Goal: Transaction & Acquisition: Purchase product/service

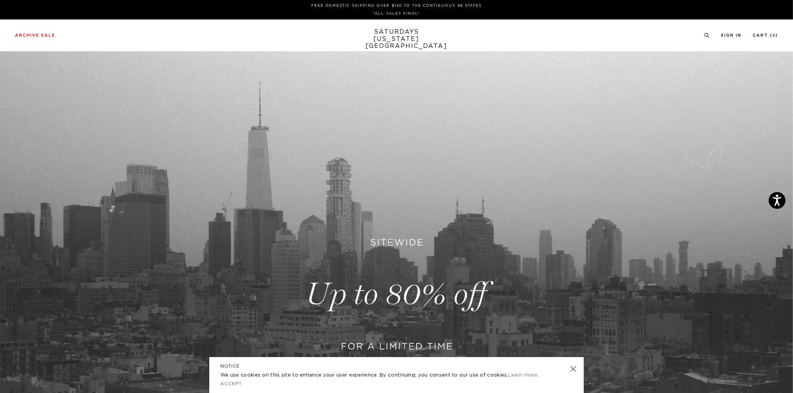
click at [390, 287] on link at bounding box center [396, 294] width 793 height 486
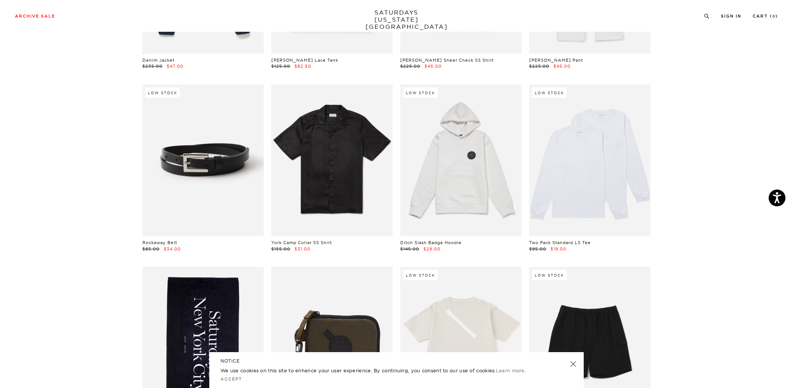
scroll to position [567, 0]
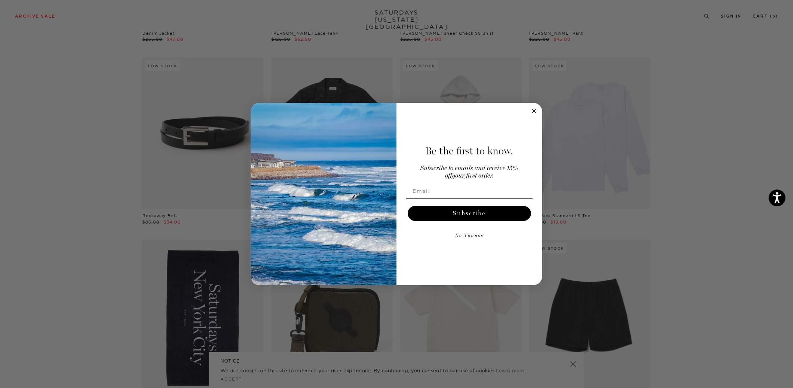
click at [540, 111] on form "Be the first to know. Subscribe to emails and receive 15% off your first order.…" at bounding box center [397, 194] width 292 height 182
click at [535, 110] on icon "Close dialog" at bounding box center [534, 111] width 4 height 4
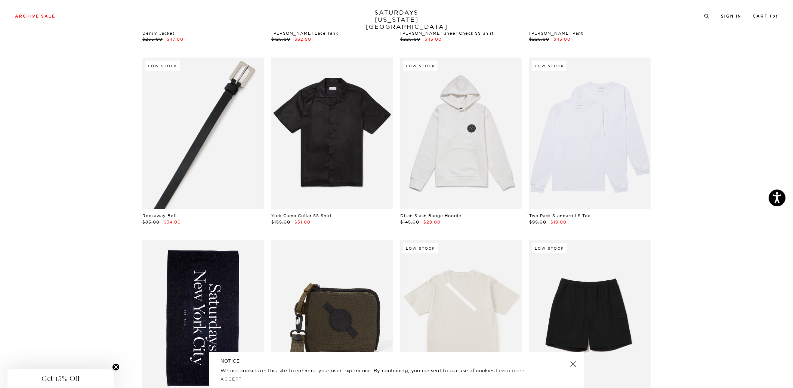
click at [212, 143] on link at bounding box center [203, 134] width 122 height 152
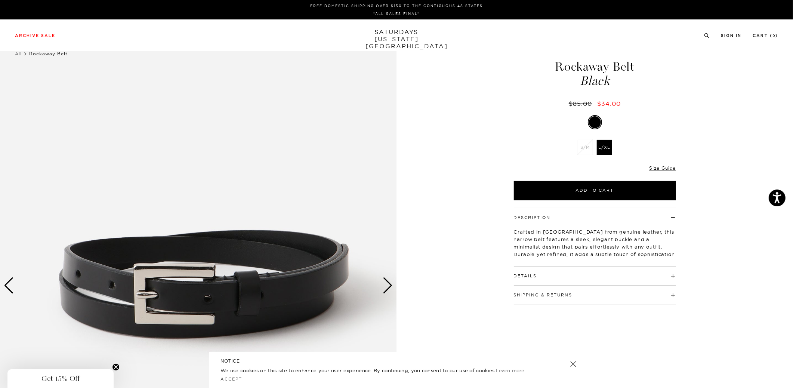
click at [391, 285] on div "Next slide" at bounding box center [388, 285] width 10 height 16
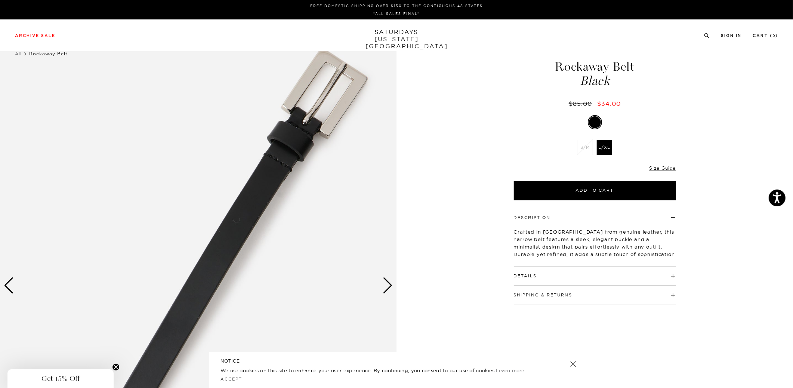
click at [391, 285] on div "Next slide" at bounding box center [388, 285] width 10 height 16
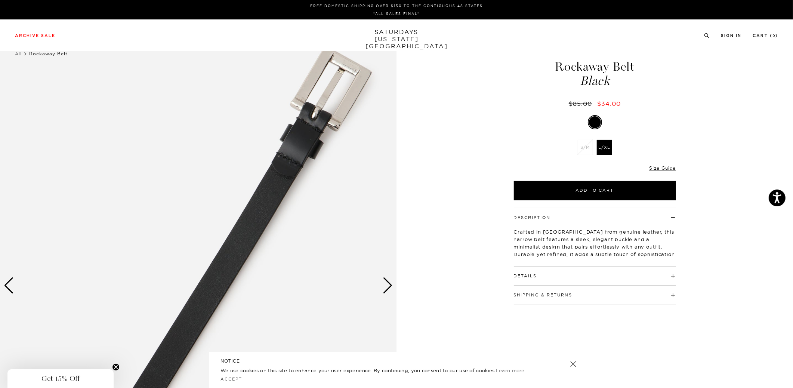
click at [391, 285] on div "Next slide" at bounding box center [388, 285] width 10 height 16
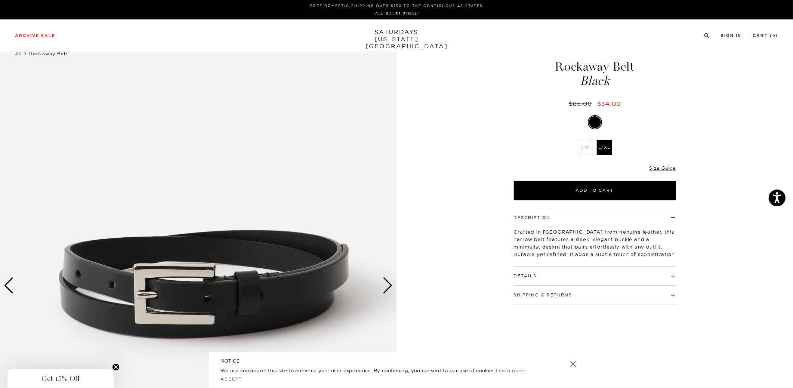
click at [391, 285] on div "Next slide" at bounding box center [388, 285] width 10 height 16
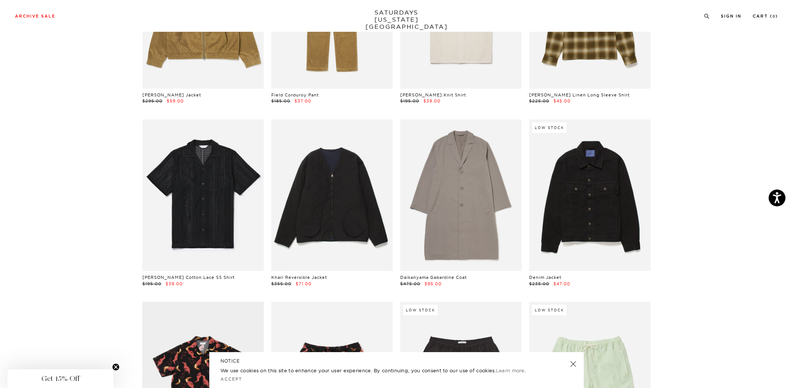
scroll to position [2405, 0]
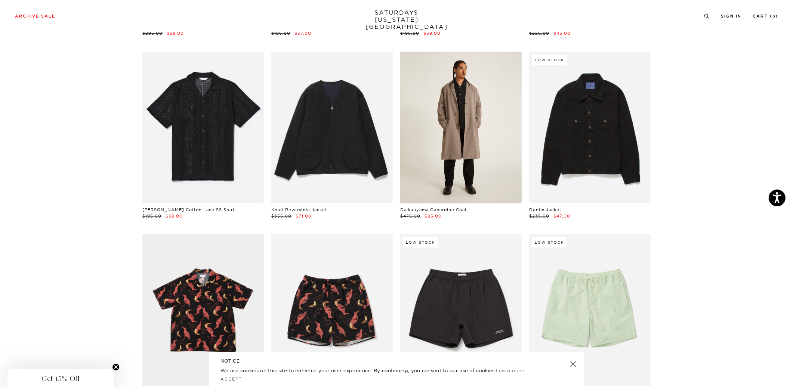
click at [470, 133] on link at bounding box center [461, 128] width 122 height 152
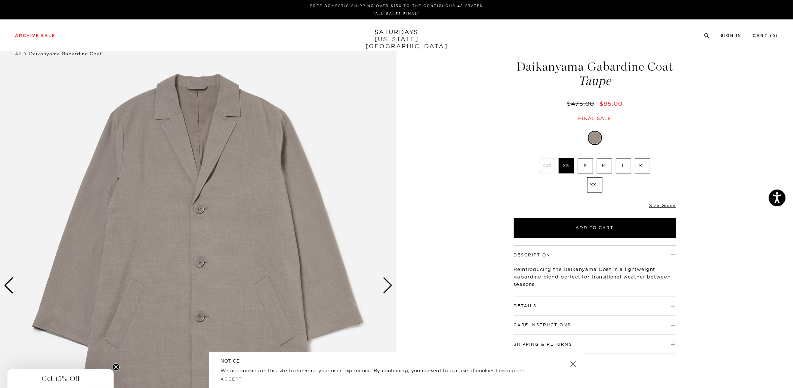
click at [391, 291] on div "Next slide" at bounding box center [388, 285] width 10 height 16
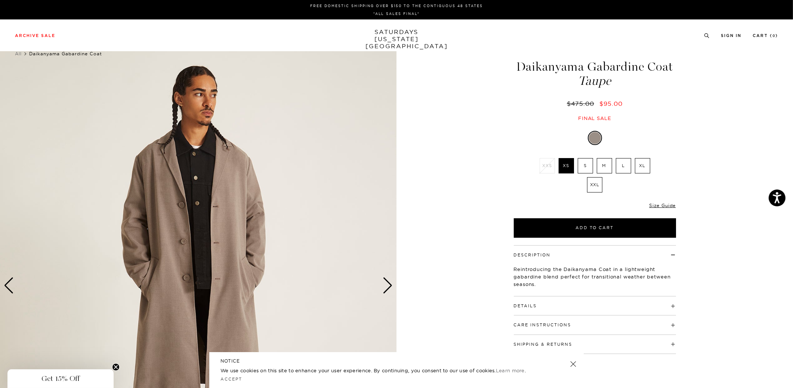
click at [391, 291] on div "Next slide" at bounding box center [388, 285] width 10 height 16
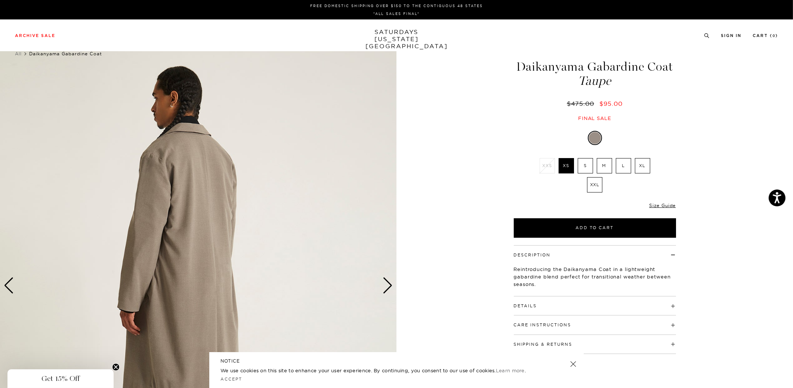
click at [391, 291] on div "Next slide" at bounding box center [388, 285] width 10 height 16
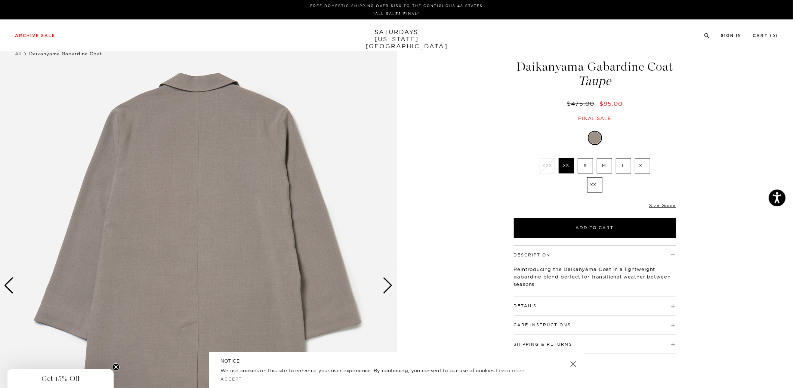
click at [391, 291] on div "Next slide" at bounding box center [388, 285] width 10 height 16
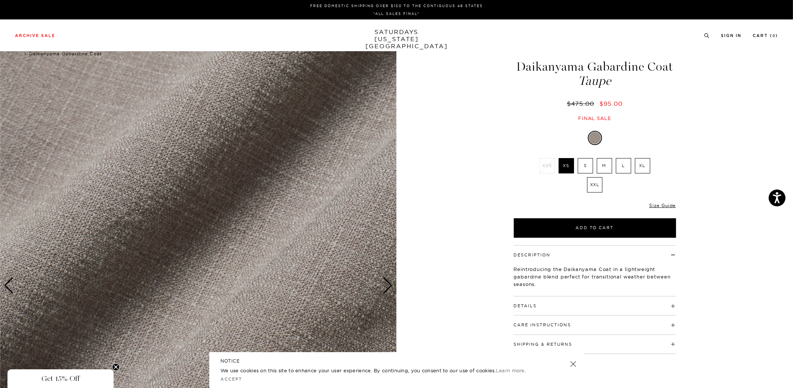
click at [391, 291] on div "Next slide" at bounding box center [388, 285] width 10 height 16
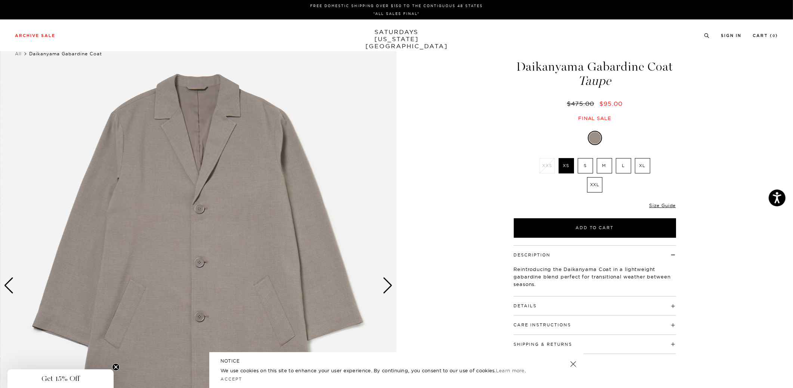
click at [391, 291] on div "Next slide" at bounding box center [388, 285] width 10 height 16
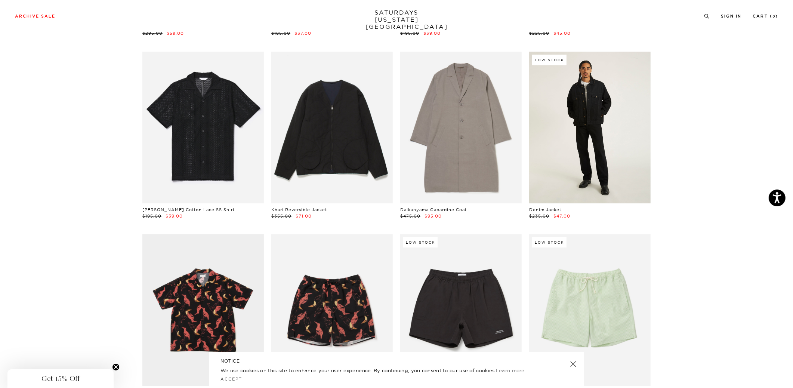
click at [596, 169] on link at bounding box center [590, 128] width 122 height 152
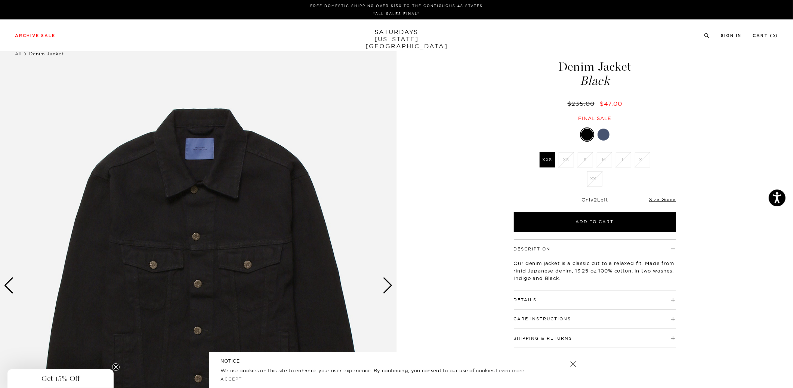
click at [398, 289] on div "1 / 6" at bounding box center [396, 286] width 793 height 496
click at [387, 289] on div "Next slide" at bounding box center [388, 285] width 10 height 16
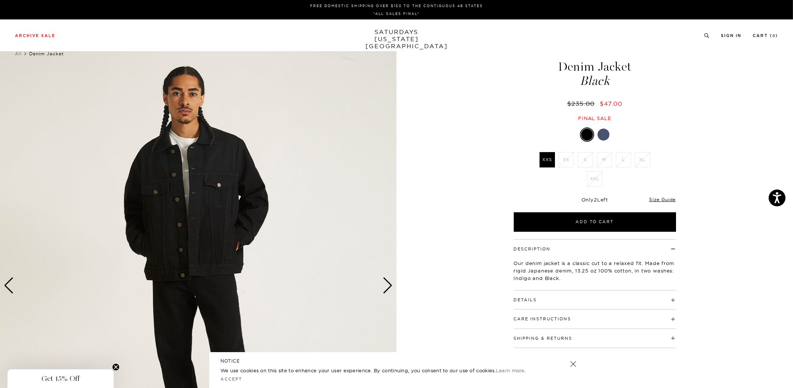
click at [387, 289] on div "Next slide" at bounding box center [388, 285] width 10 height 16
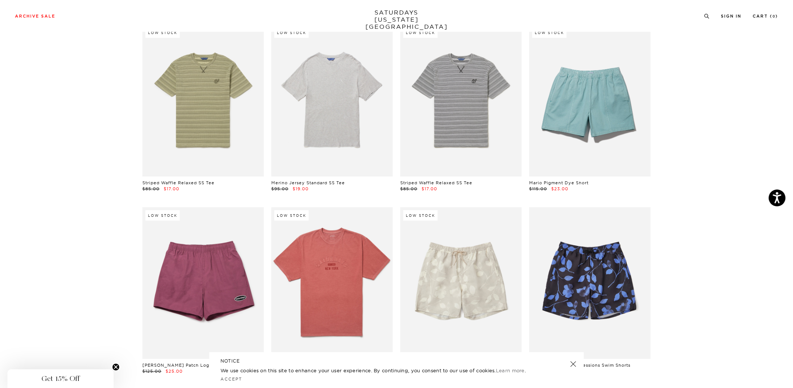
scroll to position [2959, 0]
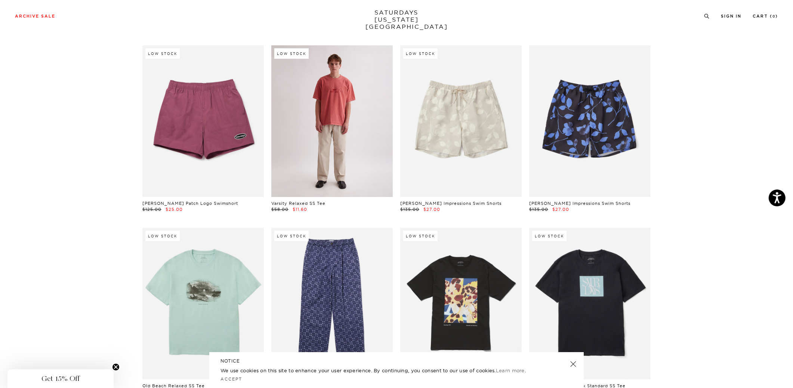
click at [327, 174] on link at bounding box center [332, 121] width 122 height 152
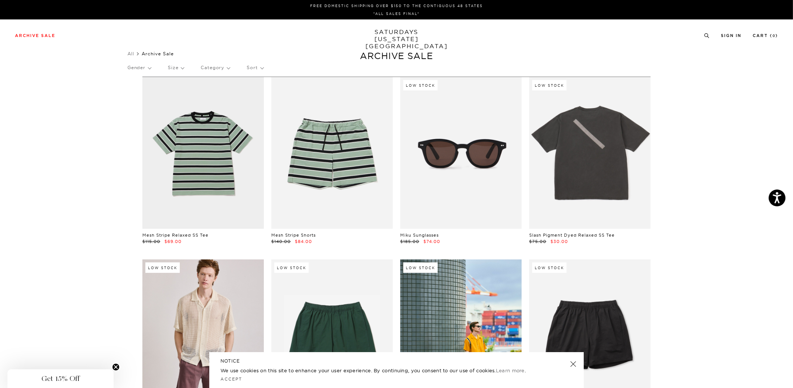
click at [184, 69] on p "Size" at bounding box center [176, 67] width 16 height 17
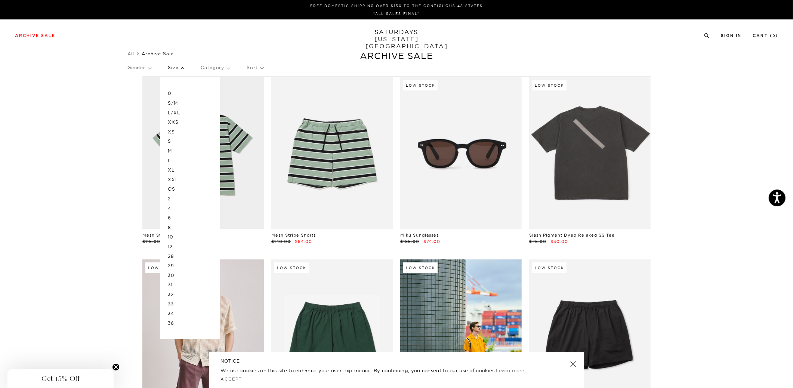
click at [176, 171] on p "XL" at bounding box center [190, 170] width 45 height 10
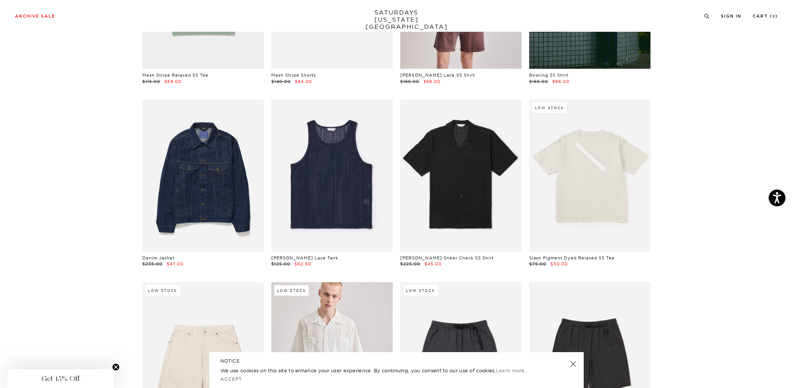
scroll to position [266, 0]
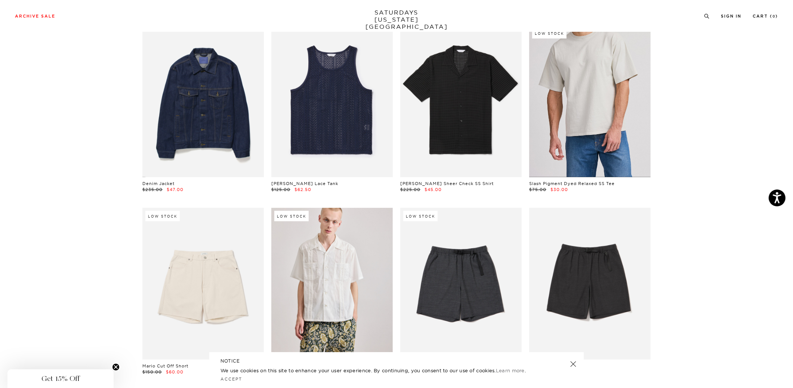
click at [559, 95] on link at bounding box center [590, 101] width 122 height 152
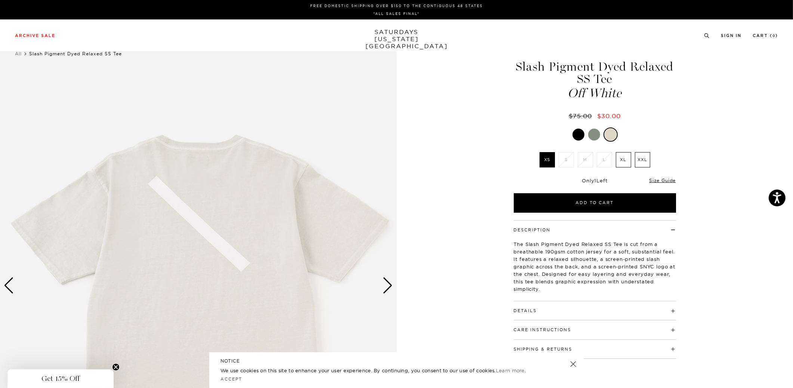
click at [384, 286] on div "Next slide" at bounding box center [388, 285] width 10 height 16
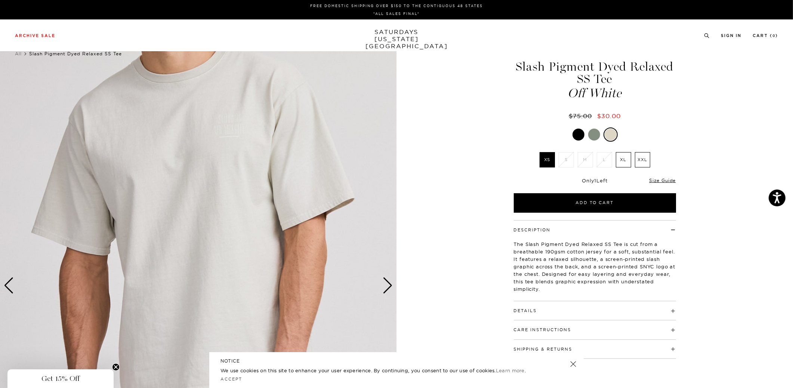
click at [384, 286] on div "Next slide" at bounding box center [388, 285] width 10 height 16
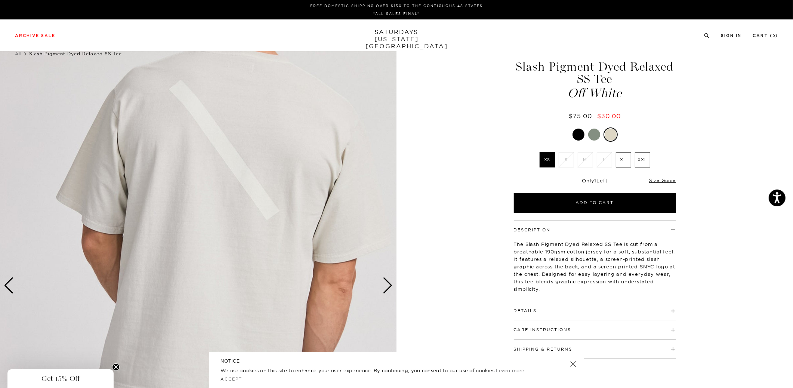
click at [384, 286] on div "Next slide" at bounding box center [388, 285] width 10 height 16
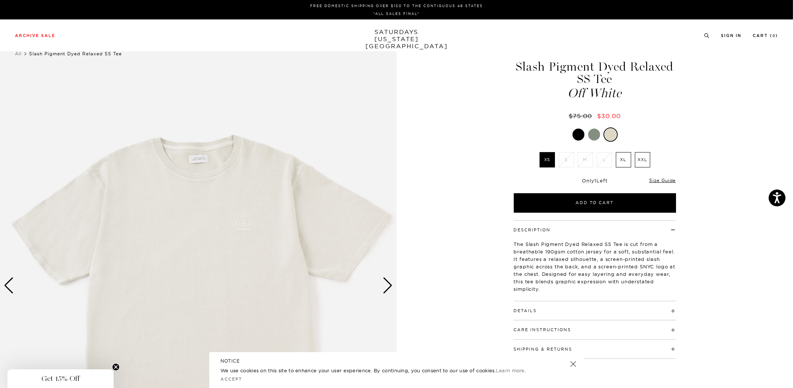
click at [240, 229] on img at bounding box center [198, 286] width 397 height 496
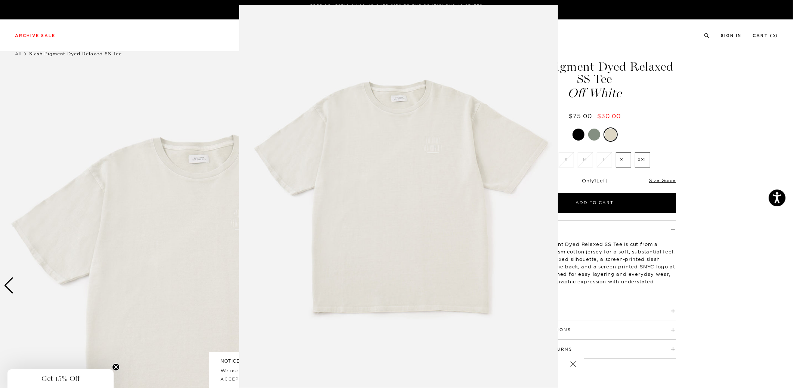
click at [441, 149] on img at bounding box center [398, 196] width 319 height 383
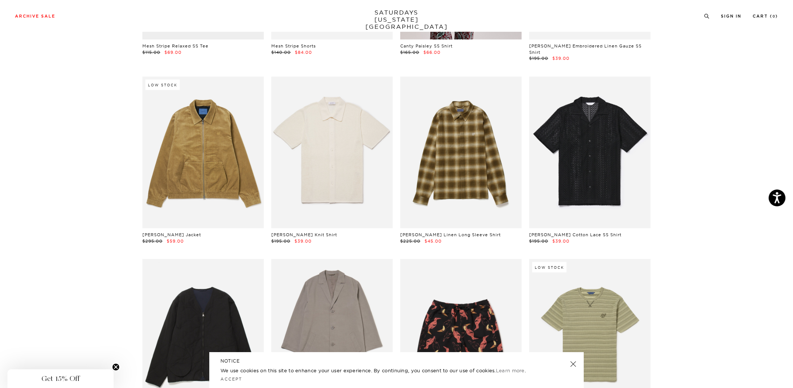
scroll to position [995, 0]
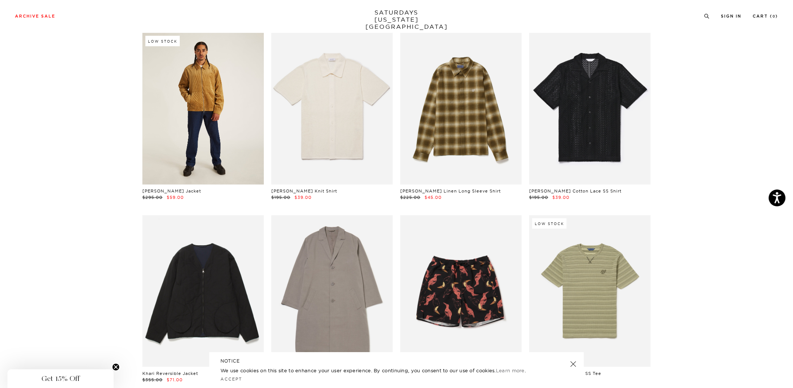
click at [221, 127] on link at bounding box center [203, 109] width 122 height 152
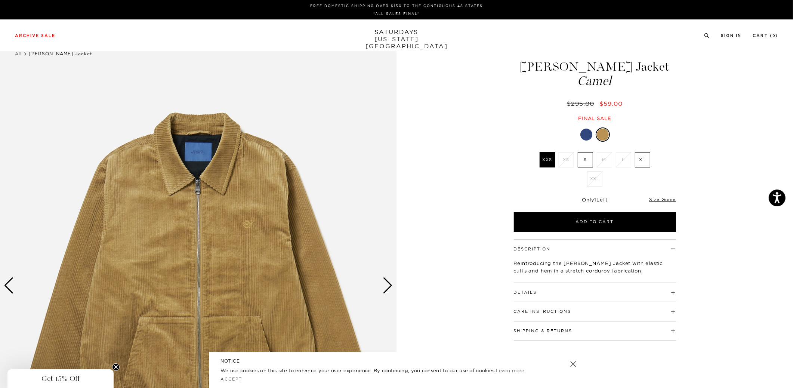
click at [242, 234] on img at bounding box center [198, 286] width 397 height 496
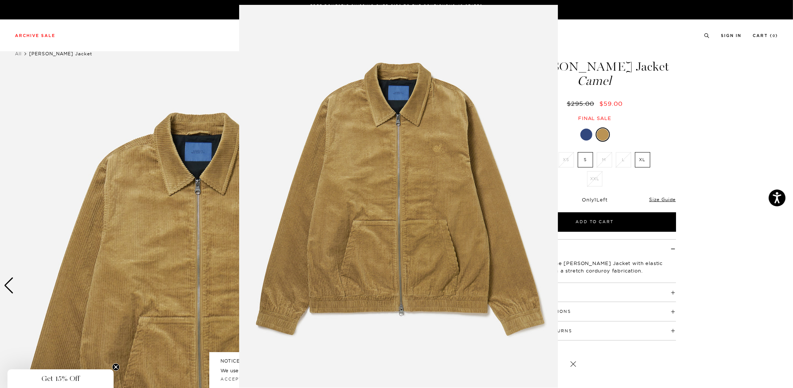
click at [432, 154] on img at bounding box center [398, 196] width 319 height 383
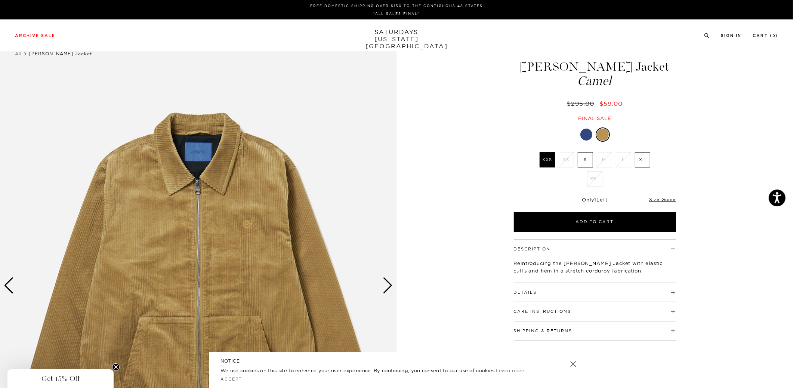
click at [387, 290] on div "Next slide" at bounding box center [388, 285] width 10 height 16
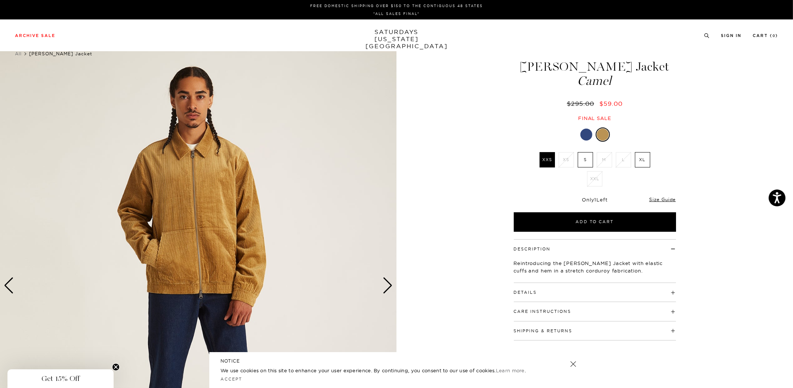
click at [387, 290] on div "Next slide" at bounding box center [388, 285] width 10 height 16
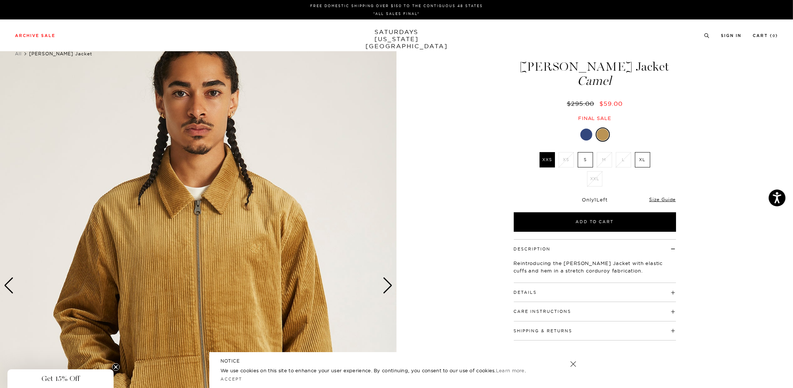
click at [387, 290] on div "Next slide" at bounding box center [388, 285] width 10 height 16
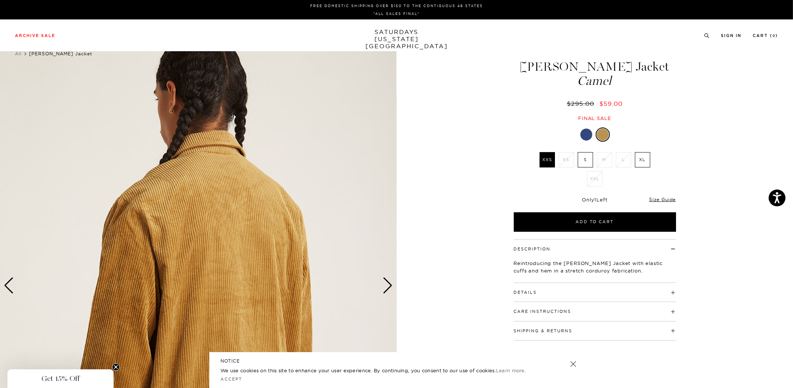
click at [387, 290] on div "Next slide" at bounding box center [388, 285] width 10 height 16
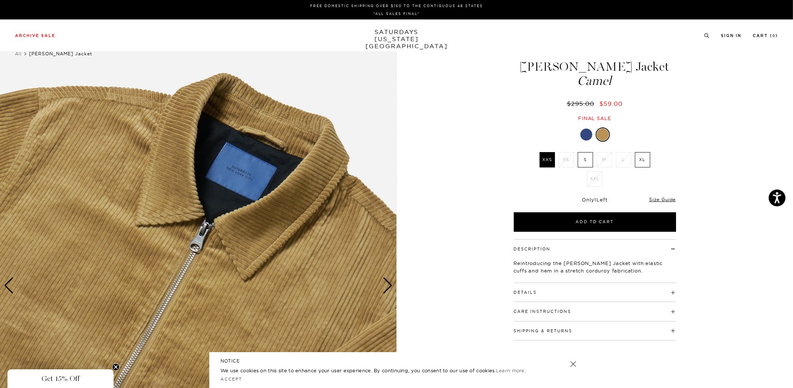
click at [387, 290] on div "Next slide" at bounding box center [388, 285] width 10 height 16
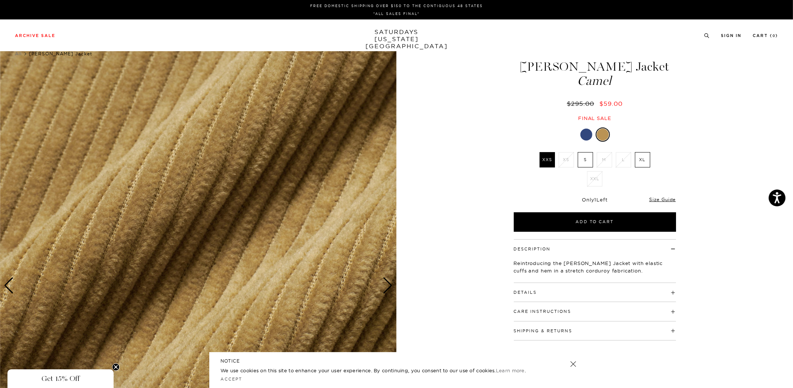
click at [387, 290] on div "Next slide" at bounding box center [388, 285] width 10 height 16
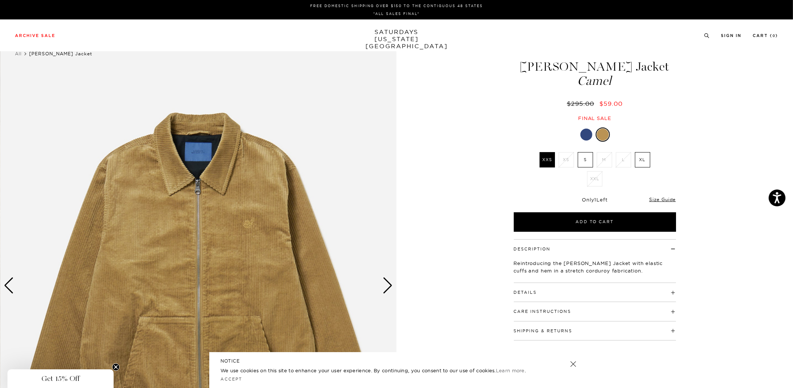
click at [642, 156] on label "XL" at bounding box center [642, 159] width 15 height 15
click at [0, 0] on input "XL" at bounding box center [0, 0] width 0 height 0
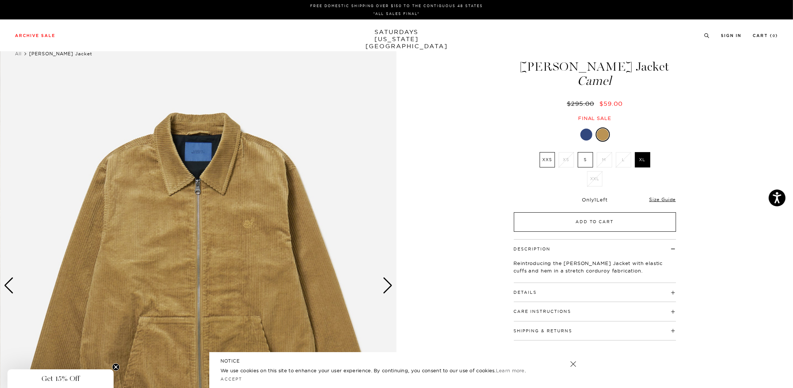
click at [545, 218] on button "Add to Cart" at bounding box center [595, 221] width 162 height 19
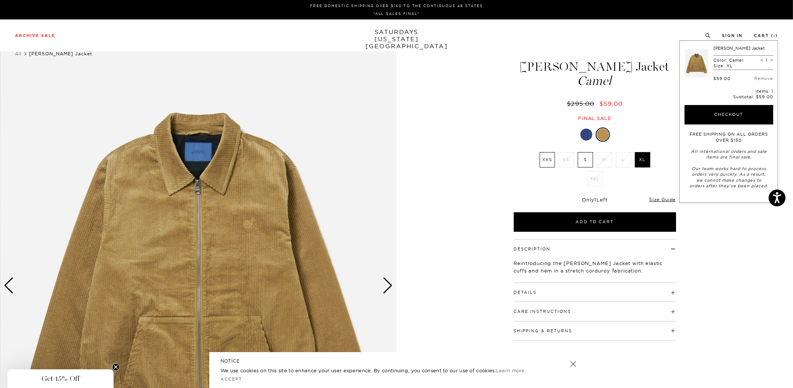
click at [390, 130] on img at bounding box center [198, 286] width 397 height 496
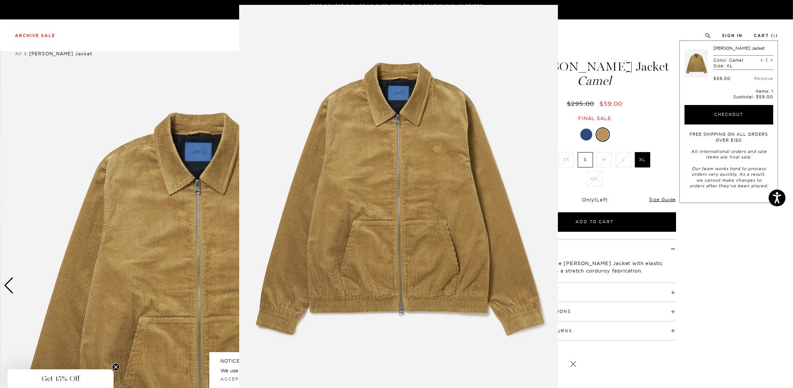
click at [80, 95] on figure at bounding box center [396, 194] width 793 height 388
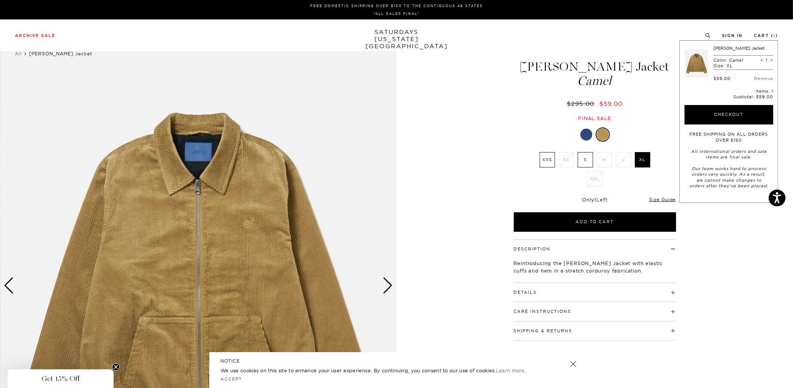
click at [393, 291] on img at bounding box center [198, 286] width 397 height 496
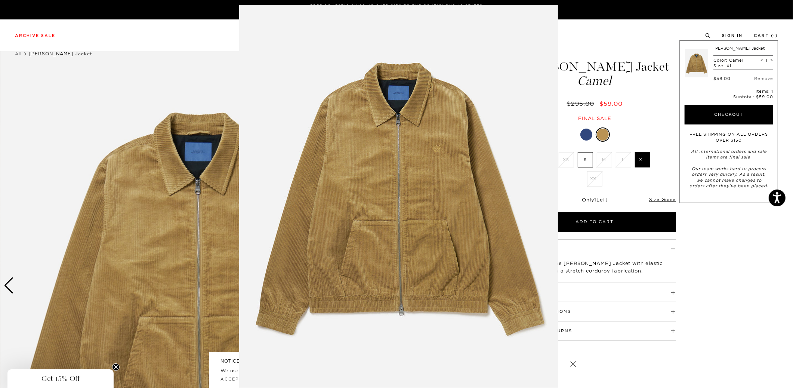
click at [185, 316] on figure at bounding box center [396, 194] width 793 height 388
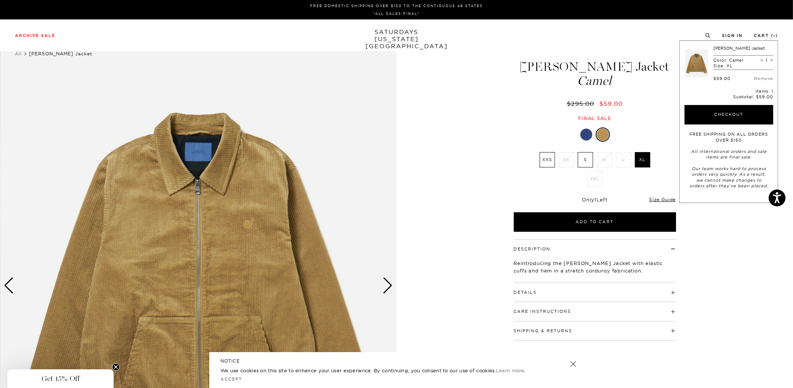
click at [11, 286] on div "Previous slide" at bounding box center [9, 285] width 10 height 16
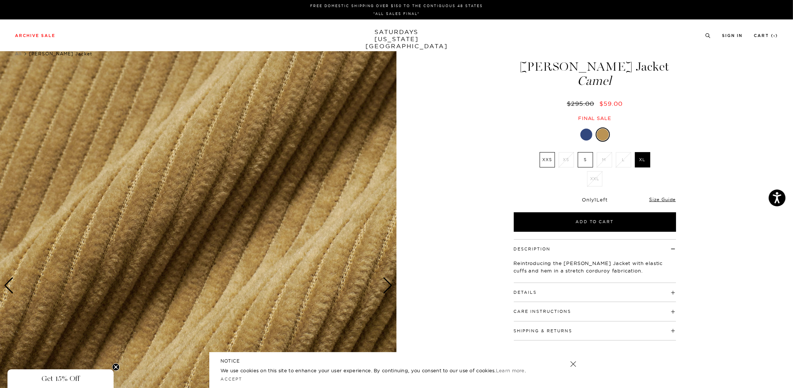
click at [11, 286] on div "Previous slide" at bounding box center [9, 285] width 10 height 16
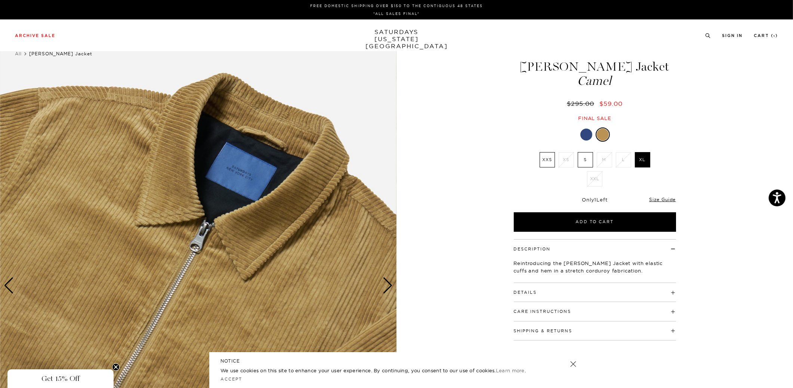
click at [11, 286] on div "Previous slide" at bounding box center [9, 285] width 10 height 16
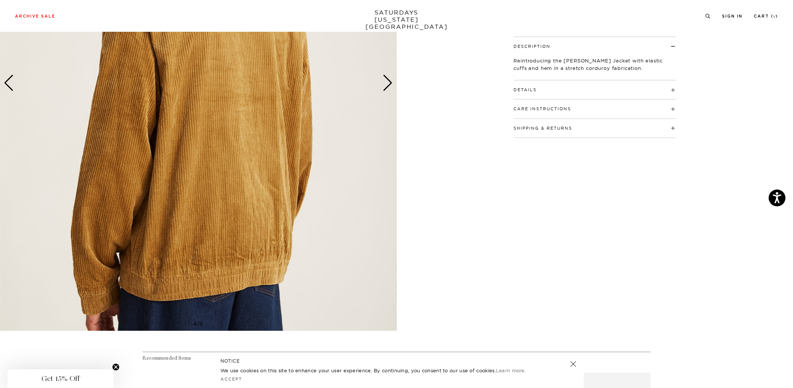
scroll to position [77, 0]
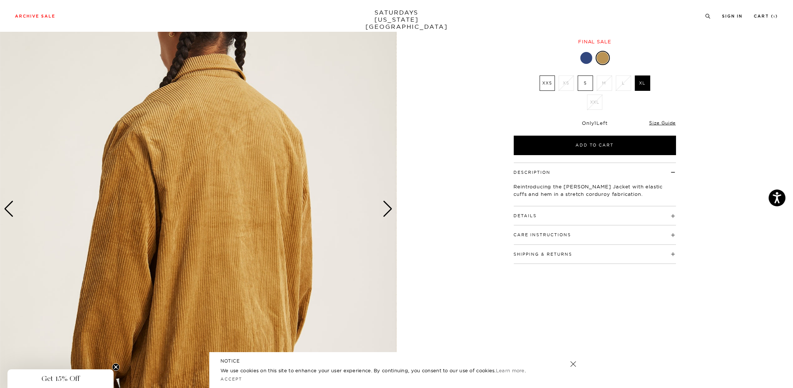
click at [8, 213] on div "Previous slide" at bounding box center [9, 209] width 10 height 16
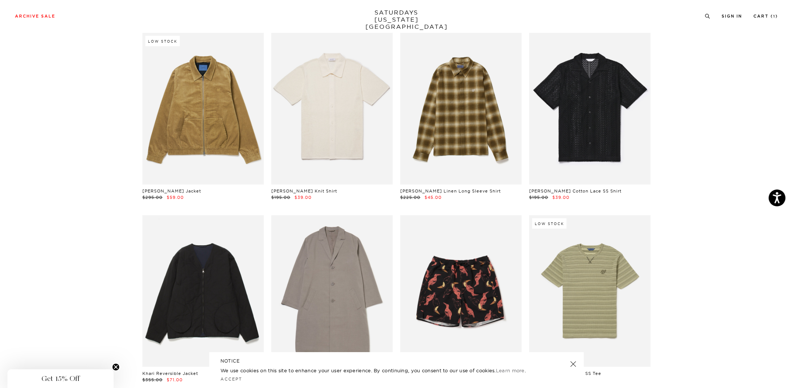
scroll to position [1004, 0]
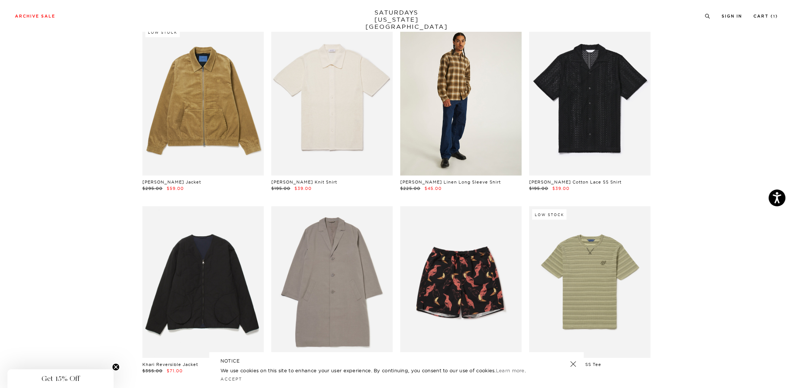
click at [461, 102] on link at bounding box center [461, 100] width 122 height 152
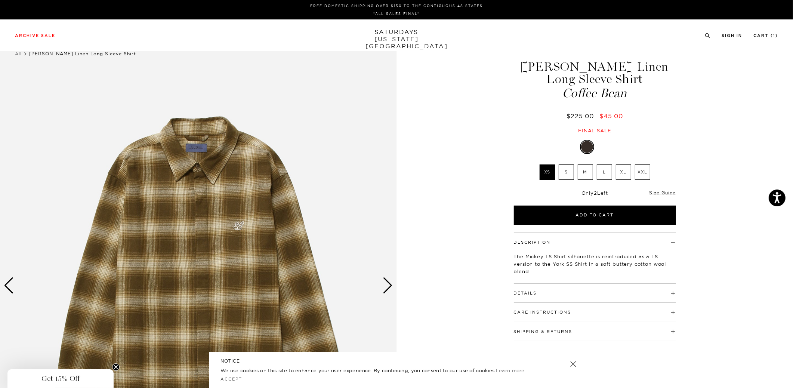
click at [387, 285] on div "Next slide" at bounding box center [388, 285] width 10 height 16
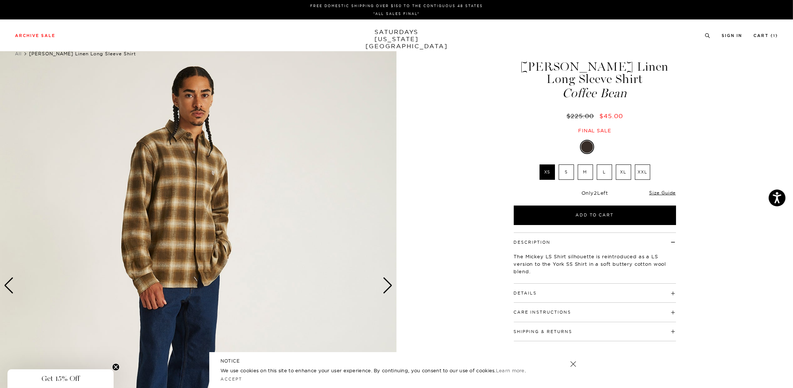
click at [387, 285] on div "Next slide" at bounding box center [388, 285] width 10 height 16
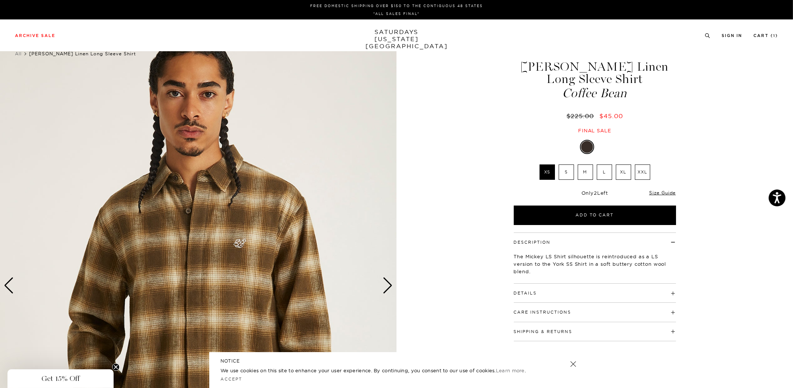
click at [387, 285] on div "Next slide" at bounding box center [388, 285] width 10 height 16
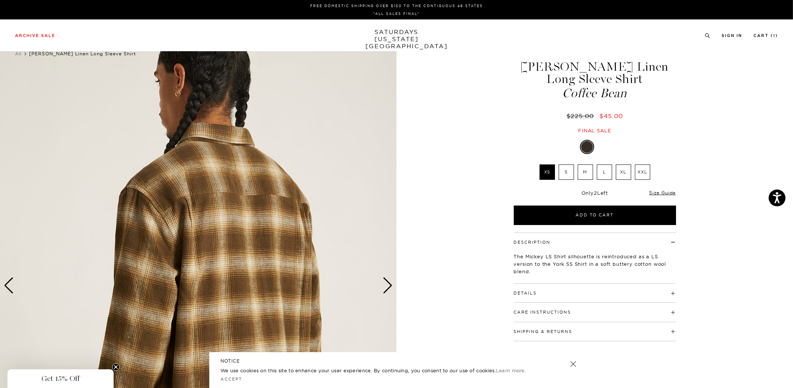
click at [387, 285] on div "Next slide" at bounding box center [388, 285] width 10 height 16
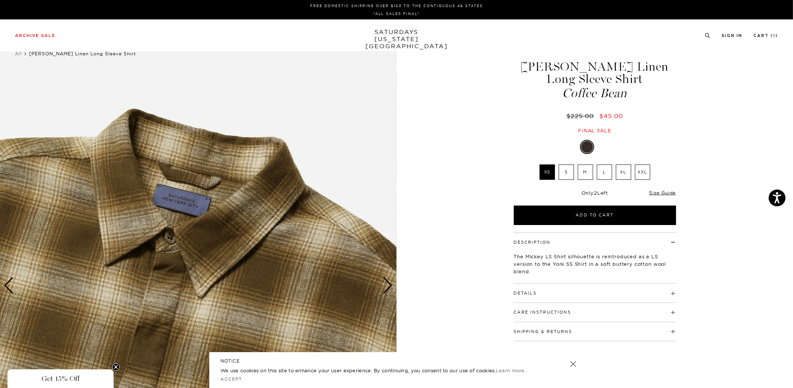
click at [387, 285] on div "Next slide" at bounding box center [388, 285] width 10 height 16
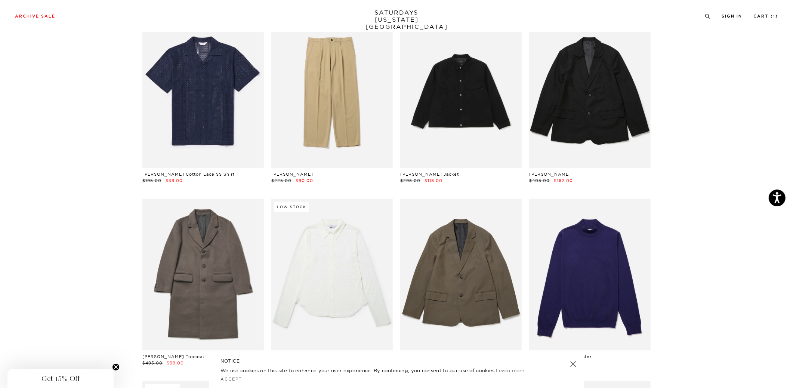
scroll to position [1689, 0]
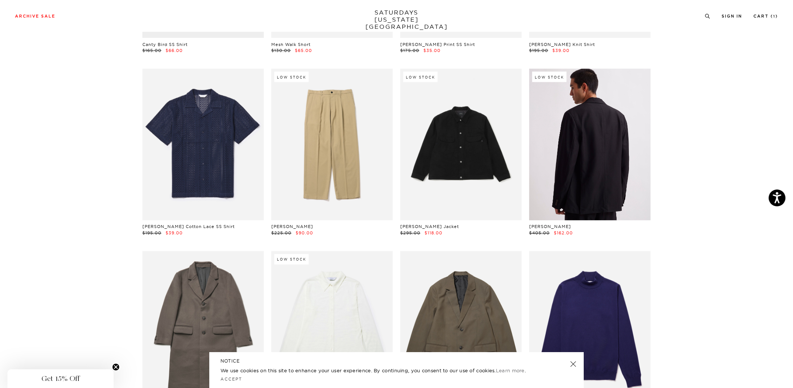
click at [605, 165] on link at bounding box center [590, 145] width 122 height 152
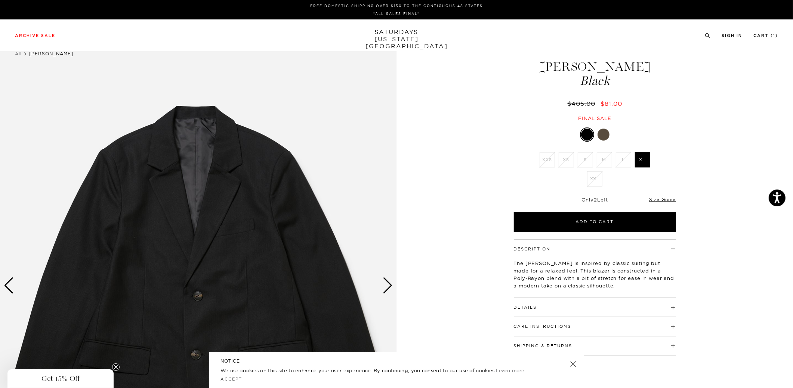
click at [397, 288] on img at bounding box center [595, 286] width 397 height 496
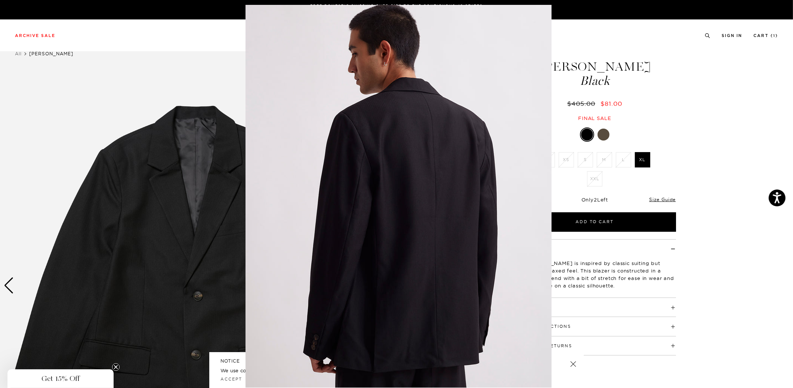
click at [389, 288] on img at bounding box center [399, 196] width 306 height 383
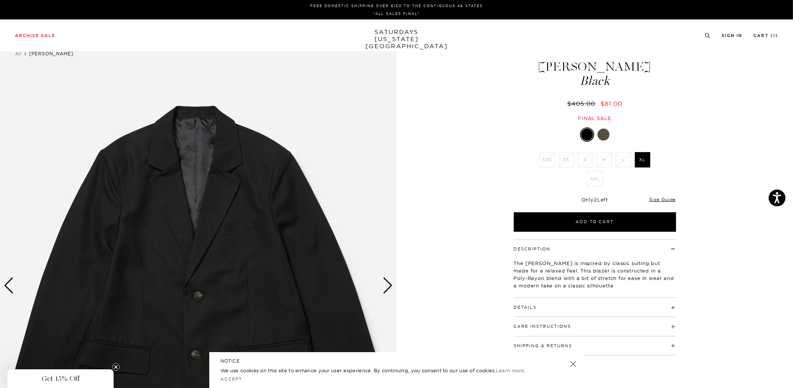
click at [389, 288] on div "Next slide" at bounding box center [388, 285] width 10 height 16
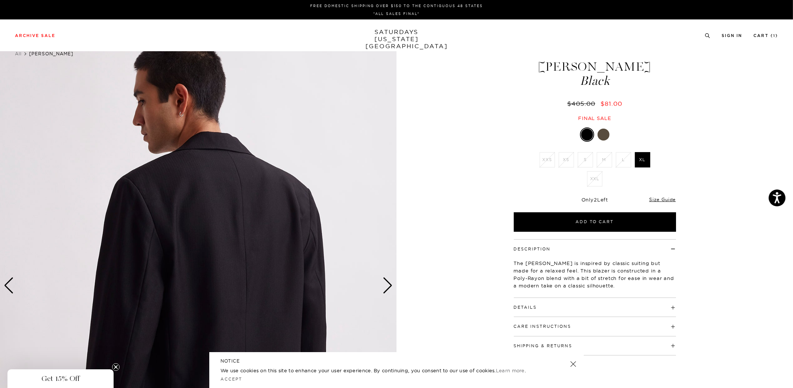
click at [389, 288] on div "Next slide" at bounding box center [388, 285] width 10 height 16
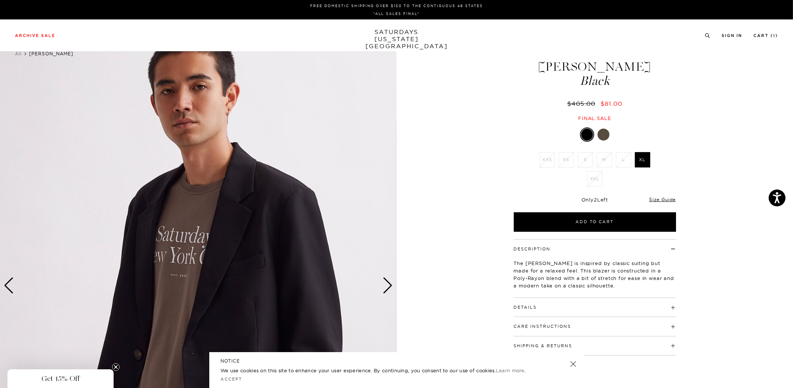
click at [258, 284] on img at bounding box center [198, 286] width 397 height 496
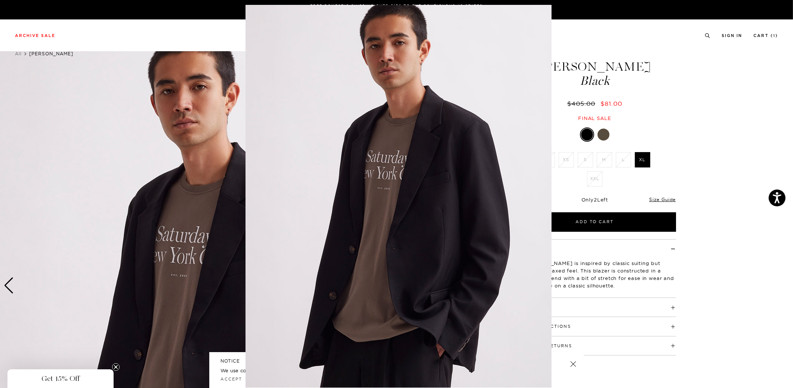
click at [420, 294] on img at bounding box center [399, 196] width 306 height 383
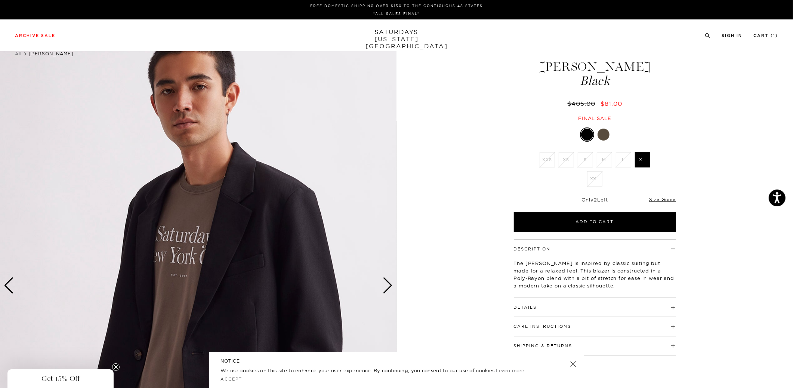
click at [417, 295] on div "3 / 5" at bounding box center [396, 286] width 793 height 496
click at [387, 288] on div "Next slide" at bounding box center [388, 285] width 10 height 16
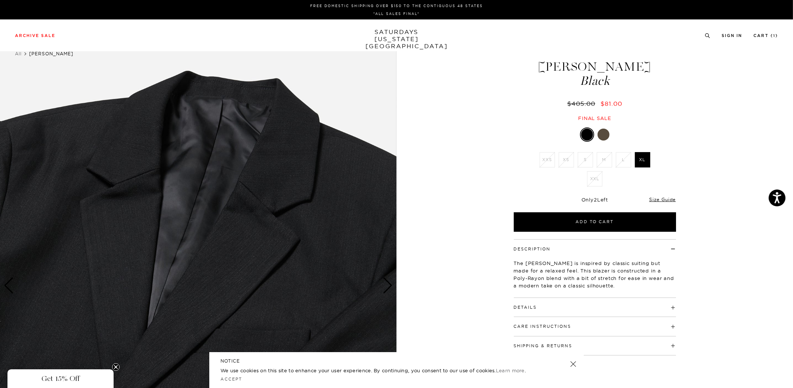
click at [278, 291] on img at bounding box center [198, 286] width 397 height 496
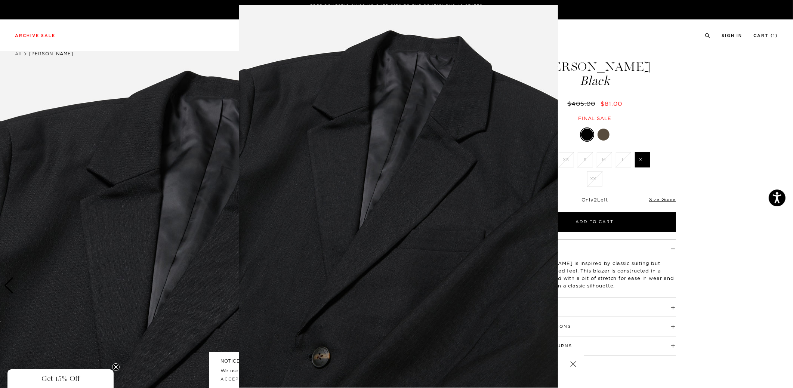
click at [304, 302] on img at bounding box center [398, 196] width 319 height 383
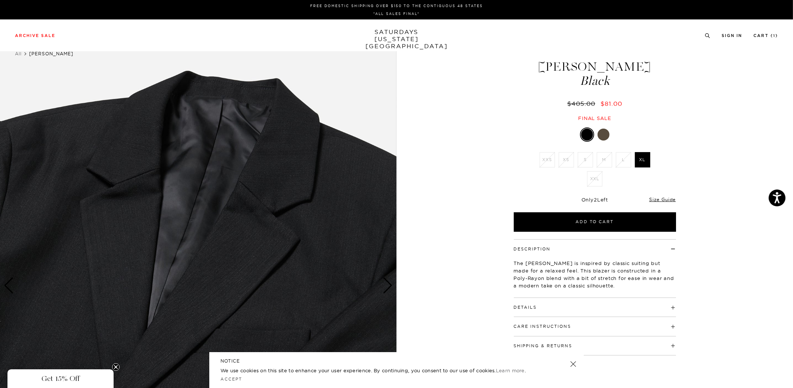
click at [388, 285] on div "Next slide" at bounding box center [388, 285] width 10 height 16
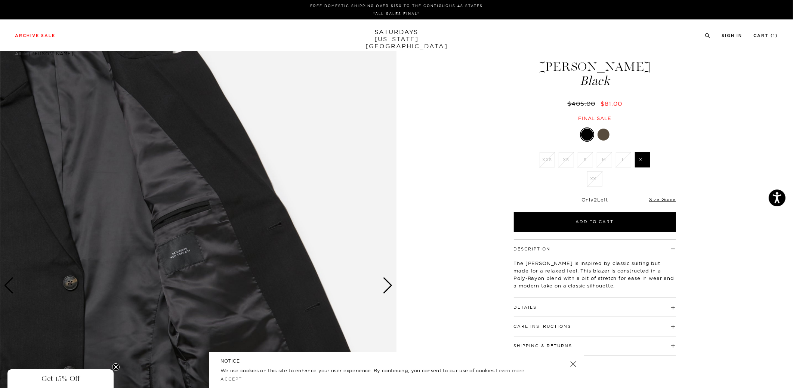
click at [388, 285] on div "Next slide" at bounding box center [388, 285] width 10 height 16
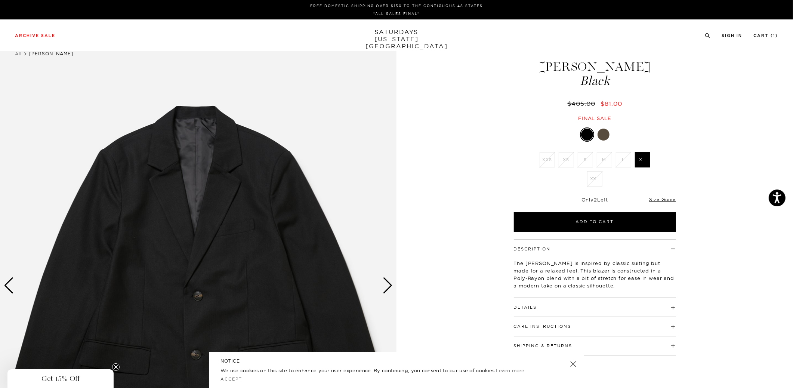
click at [388, 285] on div "Next slide" at bounding box center [388, 285] width 10 height 16
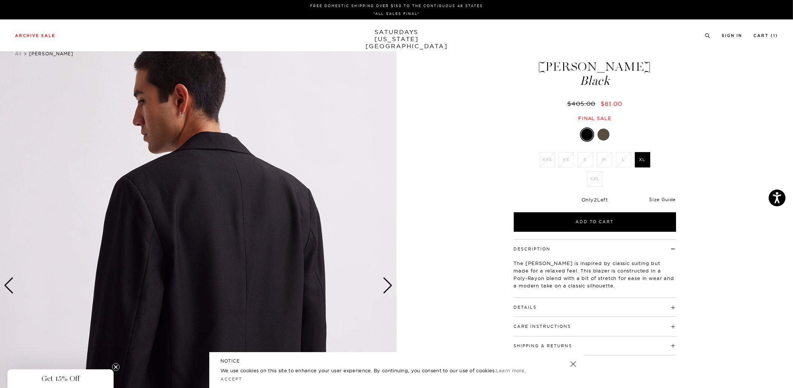
click at [667, 199] on link "Size Guide" at bounding box center [662, 200] width 27 height 6
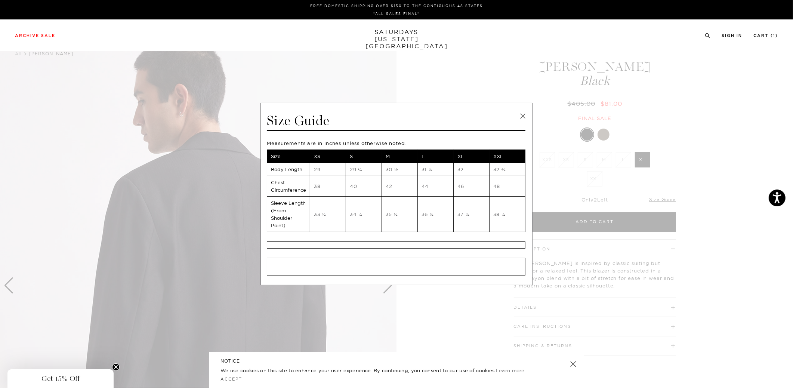
click at [386, 326] on span at bounding box center [394, 194] width 788 height 388
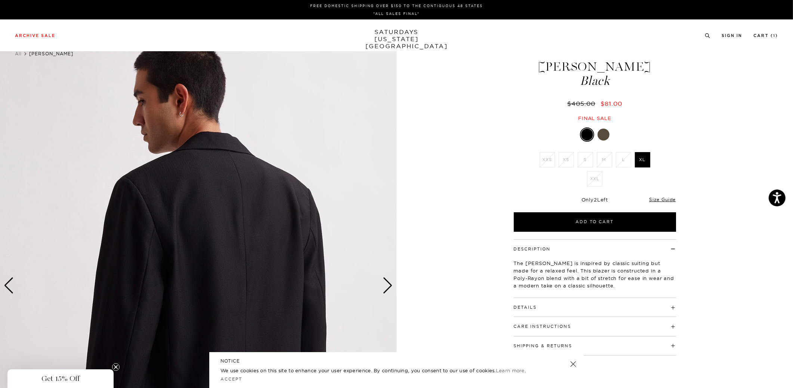
click at [604, 133] on div at bounding box center [604, 135] width 12 height 12
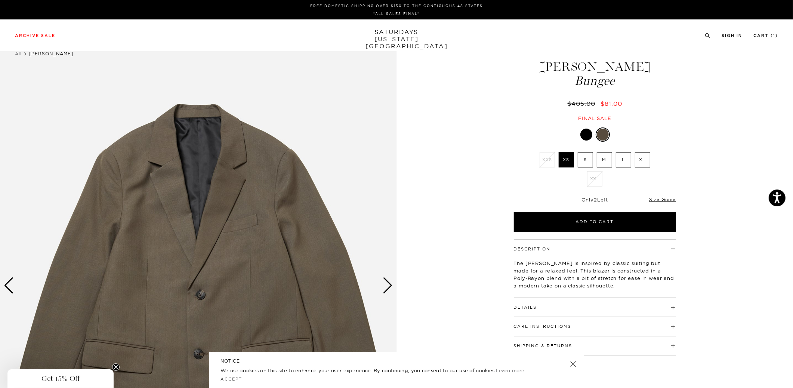
click at [389, 288] on div "Next slide" at bounding box center [388, 285] width 10 height 16
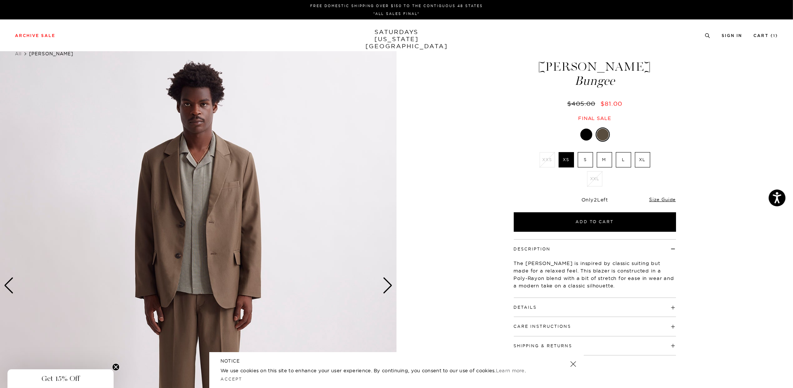
click at [389, 288] on div "Next slide" at bounding box center [388, 285] width 10 height 16
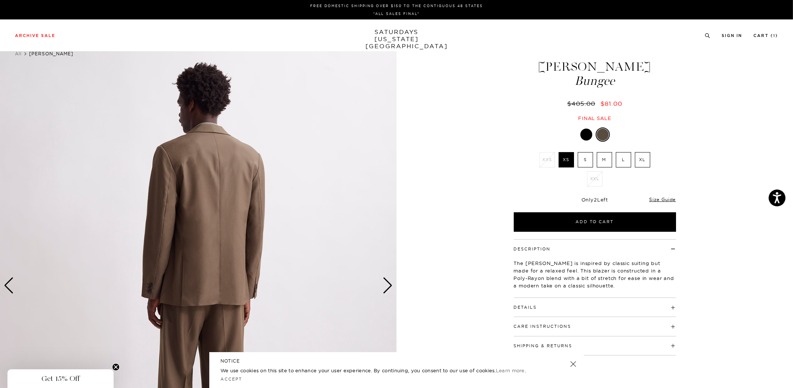
click at [389, 288] on div "Next slide" at bounding box center [388, 285] width 10 height 16
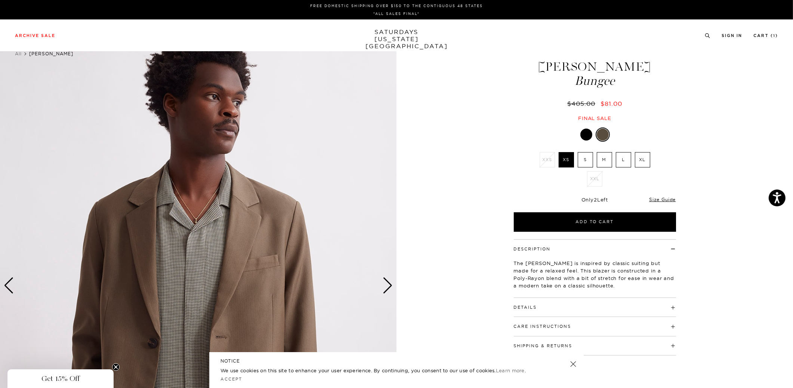
click at [389, 288] on div "Next slide" at bounding box center [388, 285] width 10 height 16
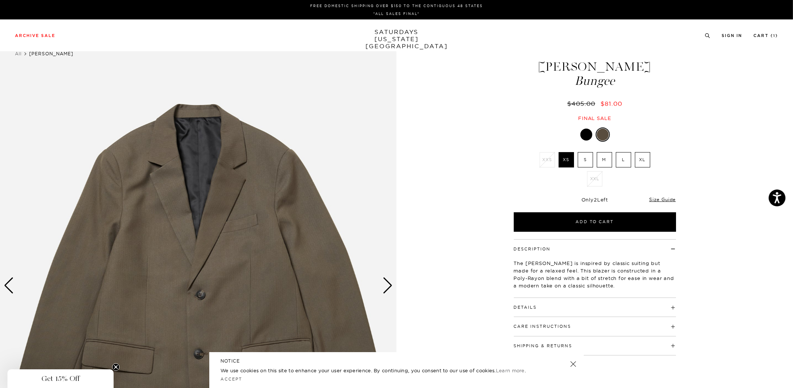
click at [389, 288] on div "Next slide" at bounding box center [388, 285] width 10 height 16
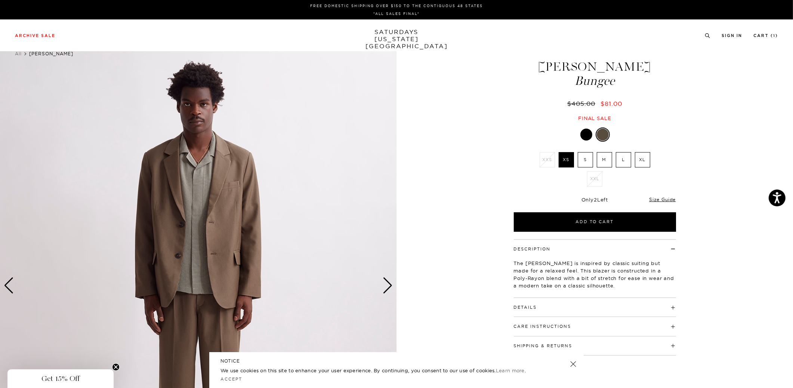
click at [389, 288] on div "Next slide" at bounding box center [388, 285] width 10 height 16
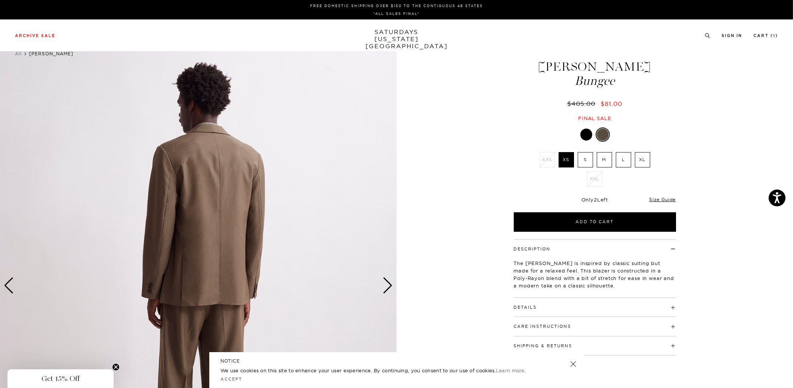
click at [389, 288] on div "Next slide" at bounding box center [388, 285] width 10 height 16
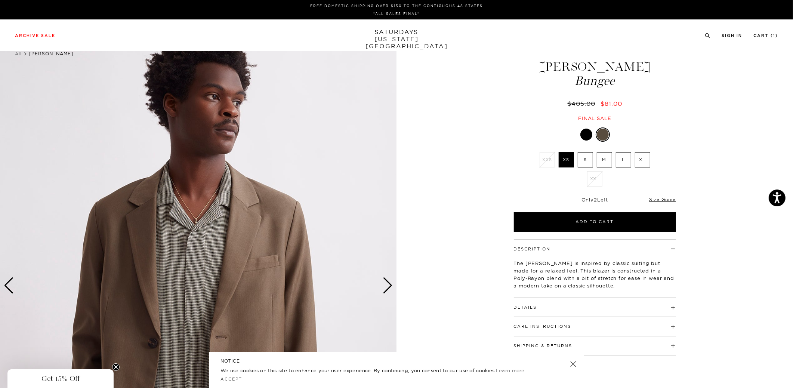
click at [281, 291] on img at bounding box center [198, 286] width 397 height 496
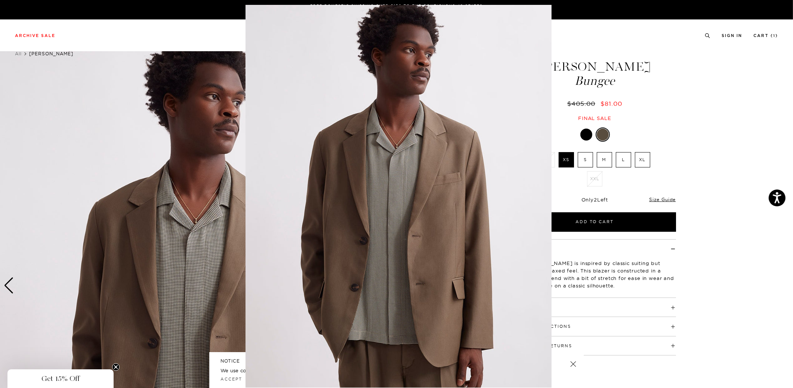
click at [357, 265] on img at bounding box center [399, 196] width 306 height 383
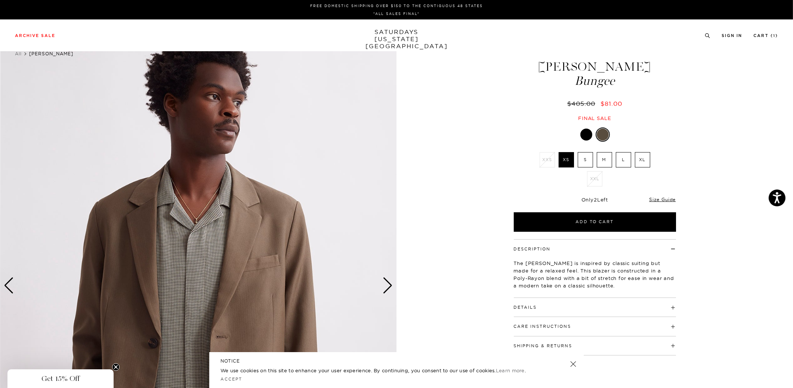
click at [250, 238] on img at bounding box center [198, 286] width 397 height 496
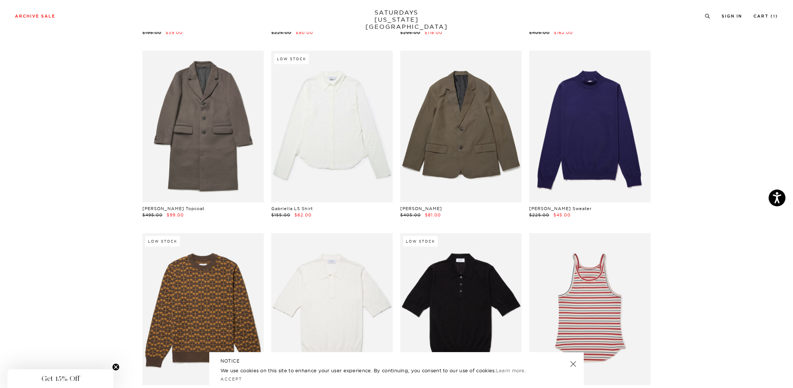
scroll to position [1899, 0]
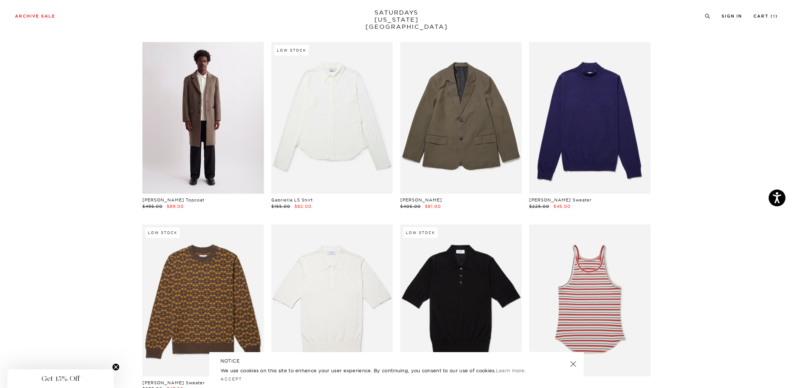
click at [201, 125] on link at bounding box center [203, 118] width 122 height 152
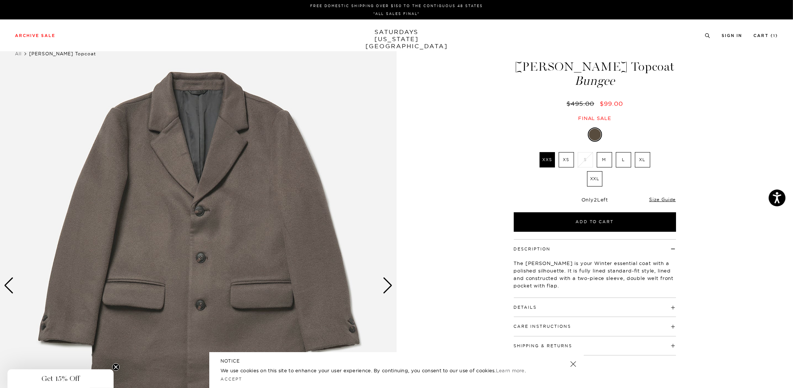
click at [389, 286] on div "Next slide" at bounding box center [388, 285] width 10 height 16
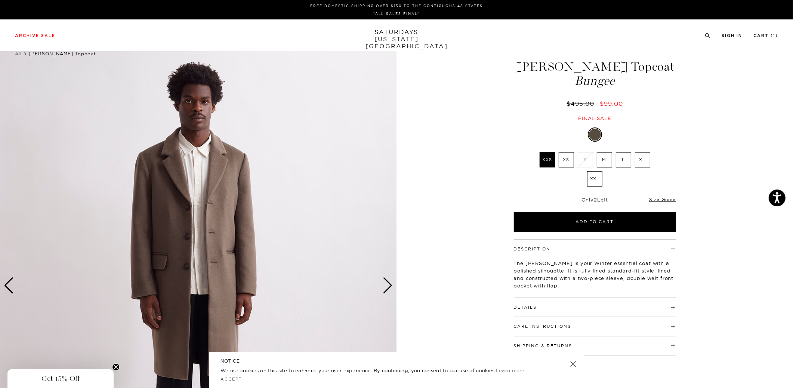
click at [389, 286] on div "Next slide" at bounding box center [388, 285] width 10 height 16
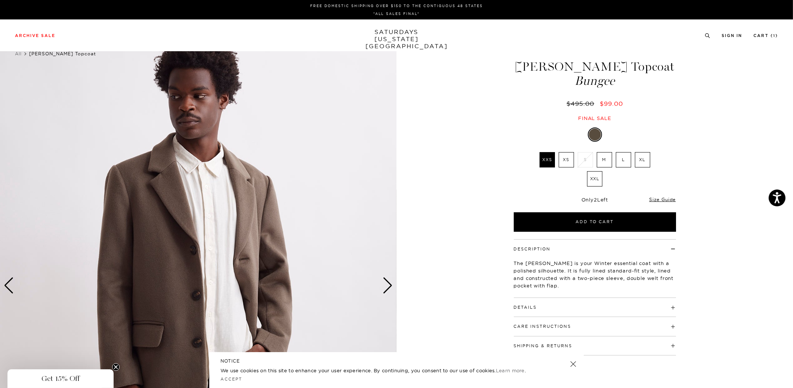
click at [389, 286] on div "Next slide" at bounding box center [388, 285] width 10 height 16
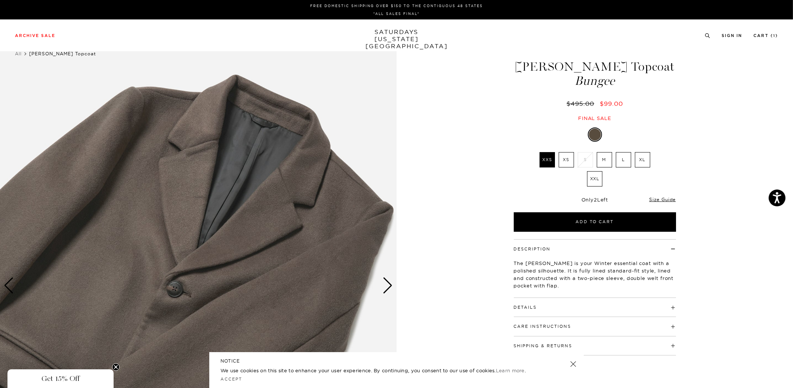
click at [389, 286] on div "Next slide" at bounding box center [388, 285] width 10 height 16
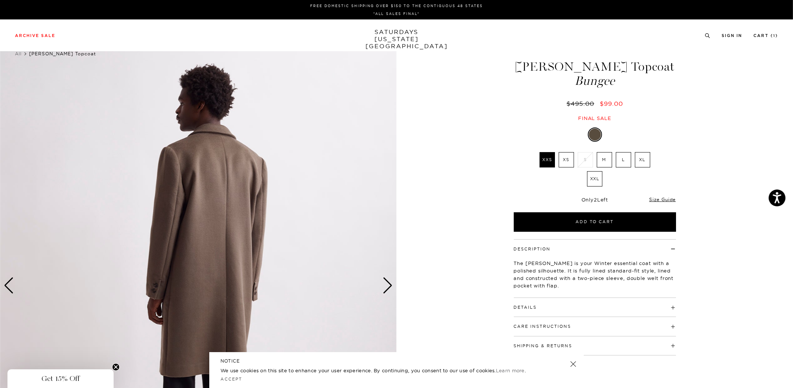
click at [389, 286] on div "Next slide" at bounding box center [388, 285] width 10 height 16
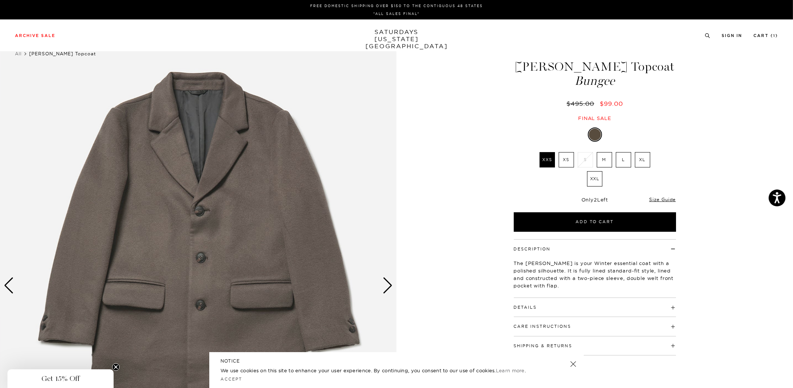
click at [389, 286] on div "Next slide" at bounding box center [388, 285] width 10 height 16
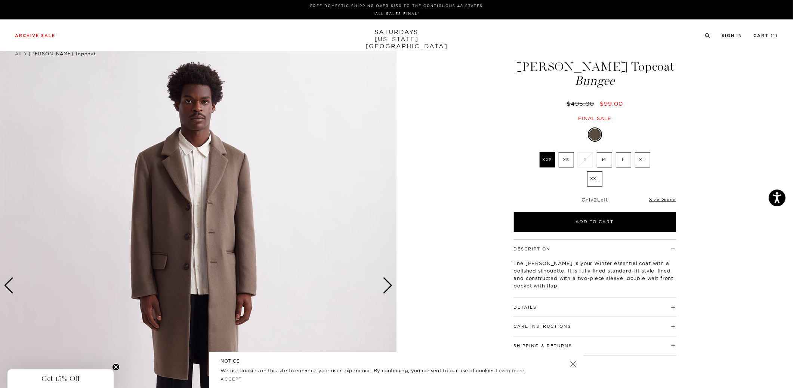
click at [234, 285] on img at bounding box center [198, 286] width 397 height 496
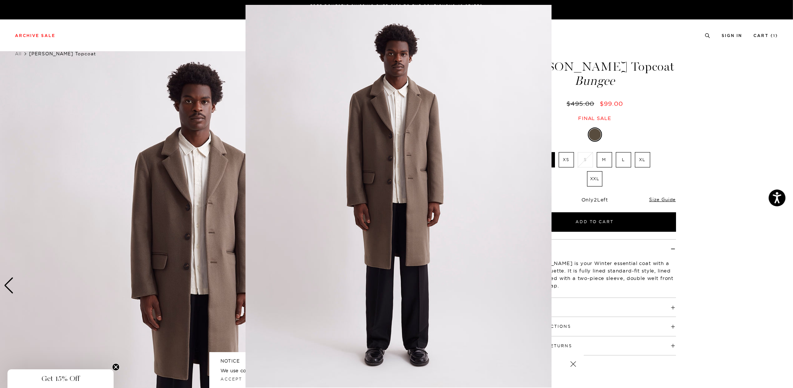
click at [234, 285] on figure at bounding box center [396, 194] width 793 height 388
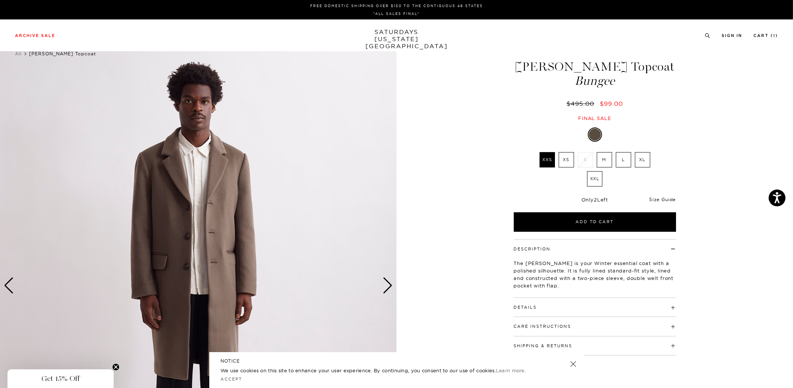
click at [667, 197] on link "Size Guide" at bounding box center [662, 200] width 27 height 6
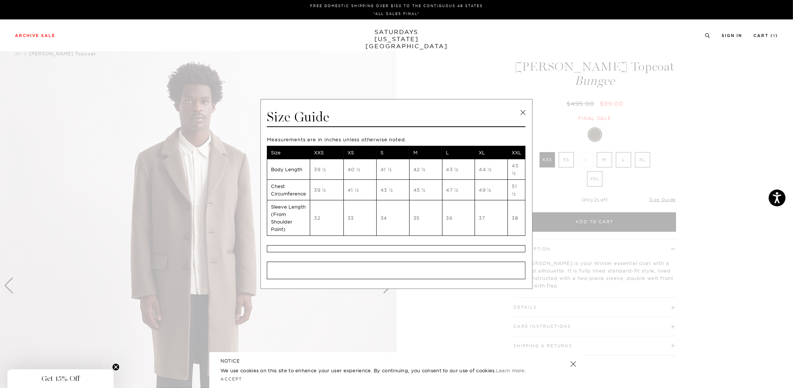
click at [525, 110] on link at bounding box center [522, 112] width 11 height 11
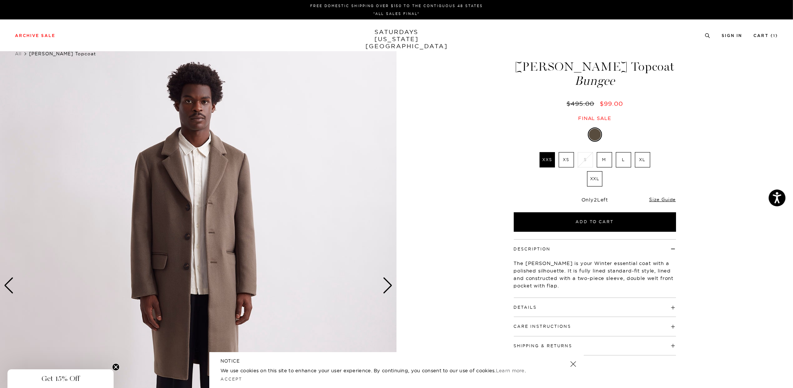
click at [389, 282] on div "Next slide" at bounding box center [388, 285] width 10 height 16
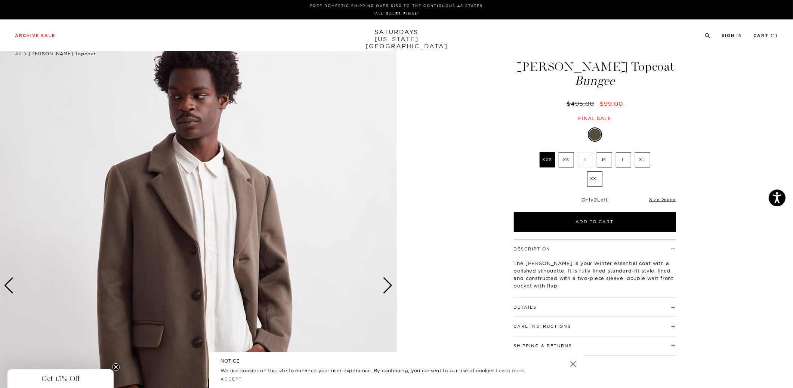
click at [190, 284] on img at bounding box center [198, 286] width 397 height 496
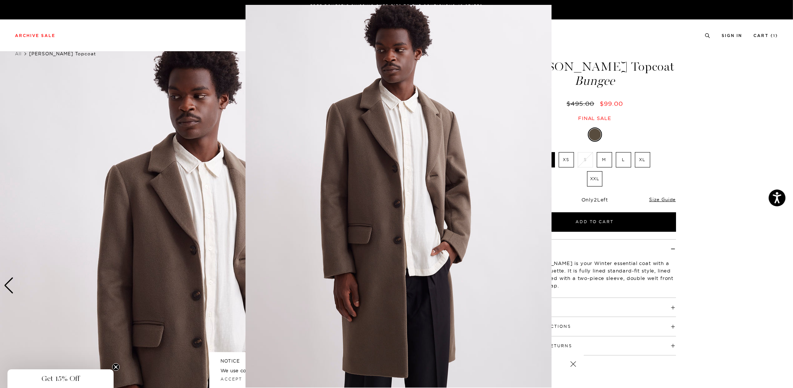
click at [190, 284] on figure at bounding box center [396, 194] width 793 height 388
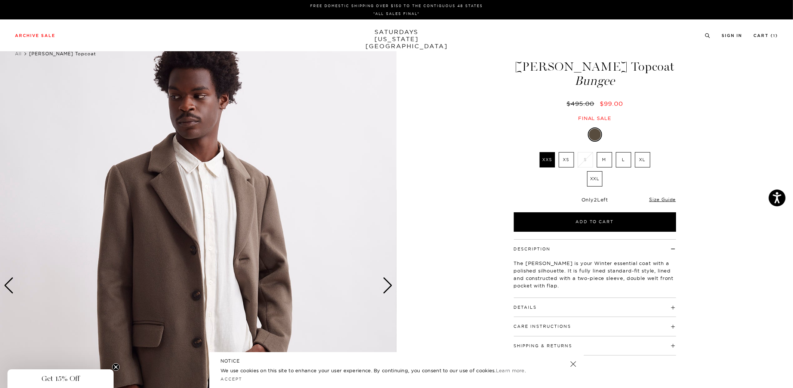
click at [190, 284] on img at bounding box center [198, 286] width 397 height 496
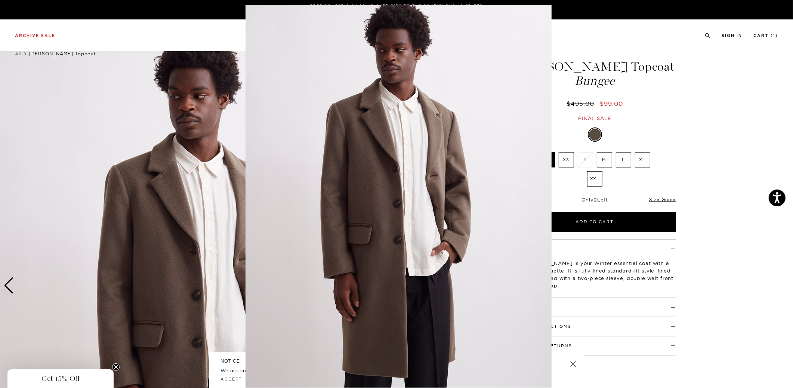
click at [190, 284] on figure at bounding box center [396, 194] width 793 height 388
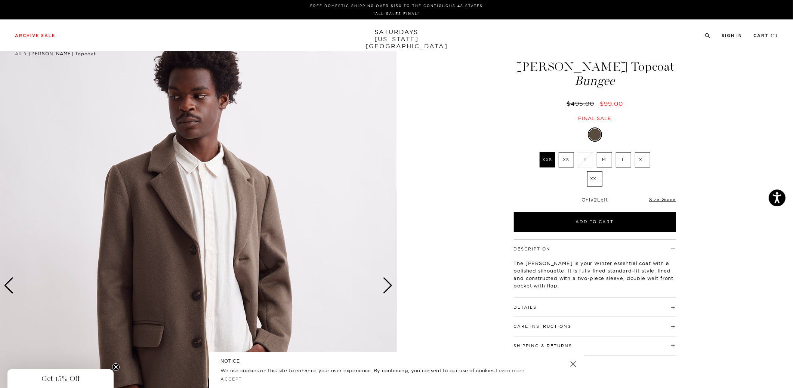
click at [394, 290] on img at bounding box center [198, 286] width 397 height 496
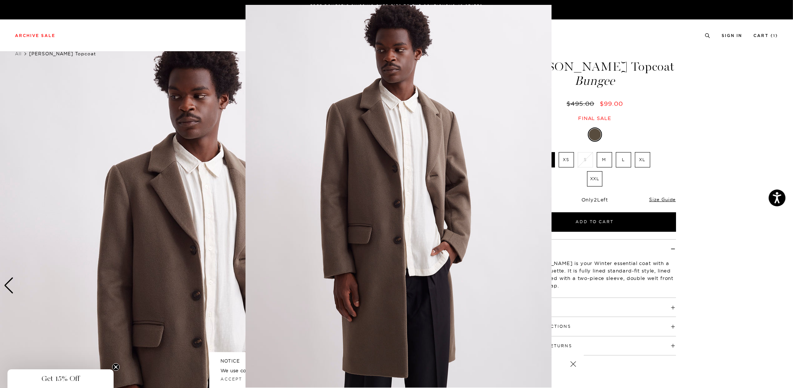
click at [484, 332] on img at bounding box center [399, 196] width 306 height 383
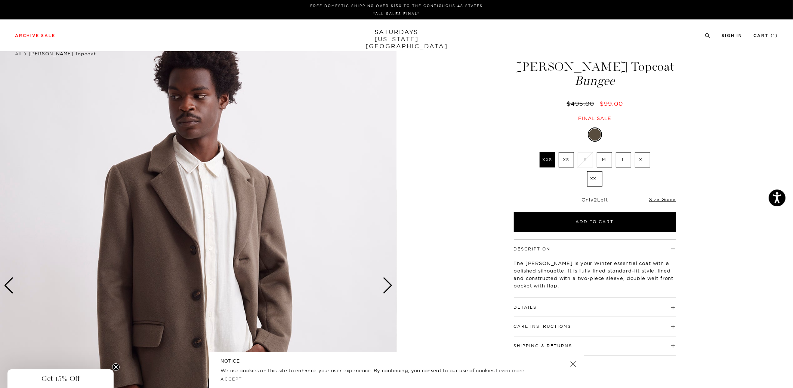
click at [389, 289] on div "Next slide" at bounding box center [388, 285] width 10 height 16
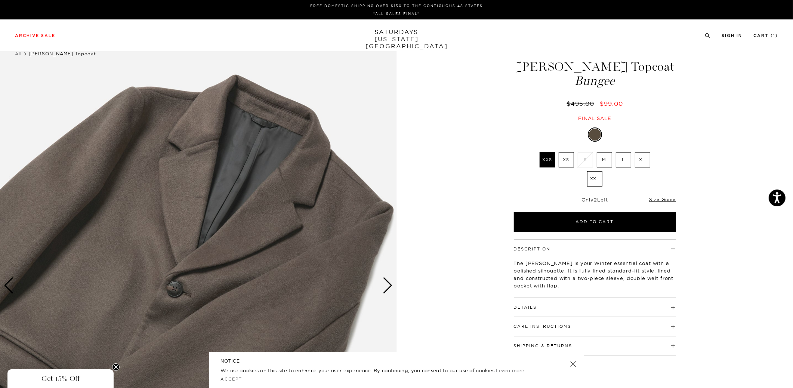
click at [258, 294] on img at bounding box center [198, 286] width 397 height 496
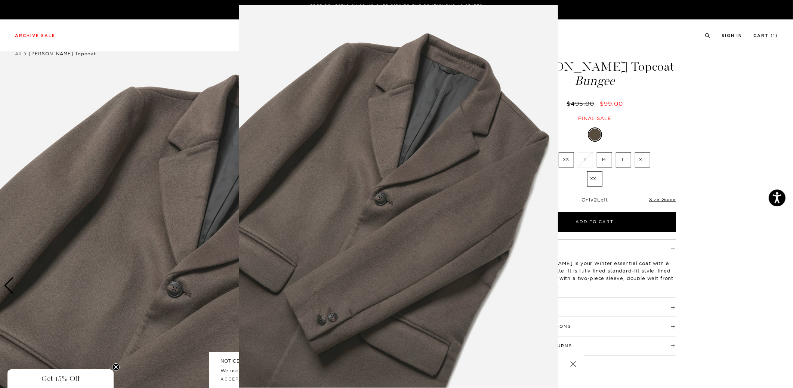
click at [258, 294] on img at bounding box center [398, 196] width 319 height 383
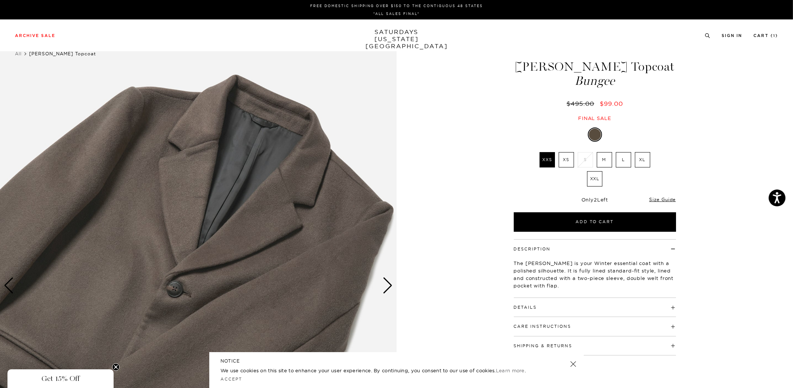
click at [390, 291] on div "Next slide" at bounding box center [388, 285] width 10 height 16
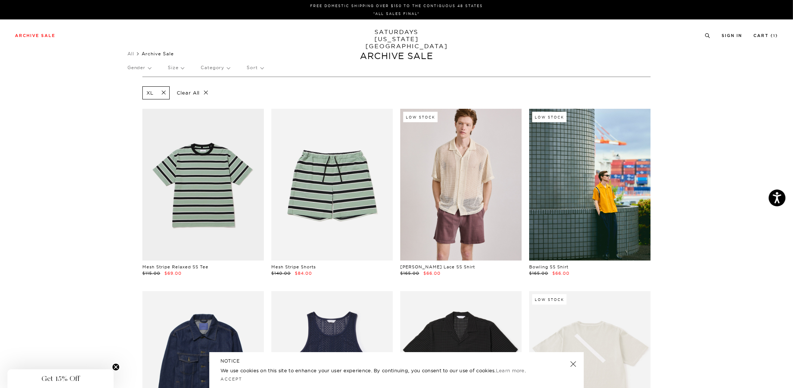
click at [136, 68] on p "Gender" at bounding box center [140, 67] width 24 height 17
click at [133, 91] on p "Mens" at bounding box center [150, 94] width 45 height 10
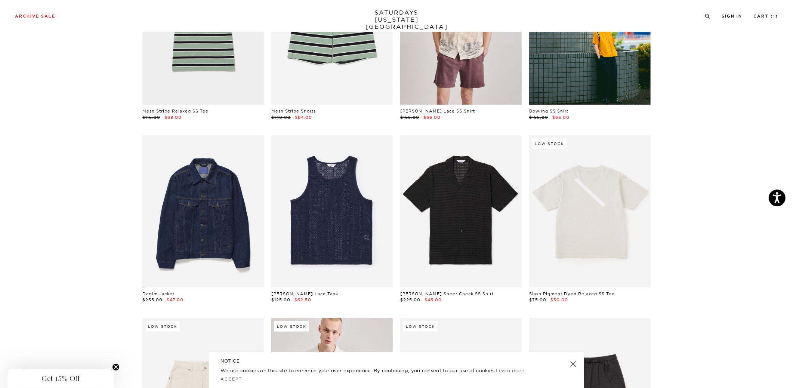
scroll to position [273, 0]
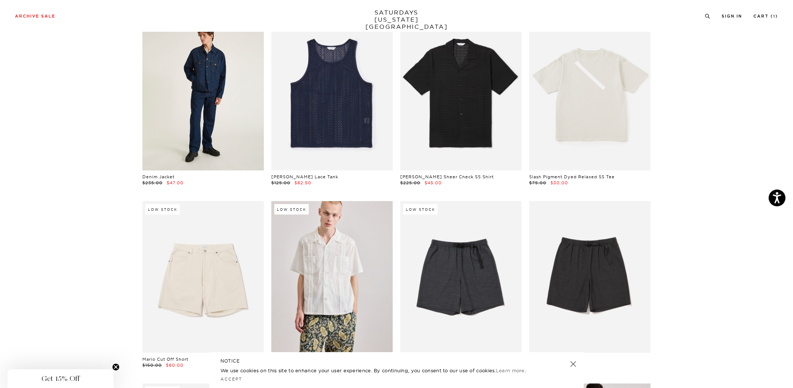
click link
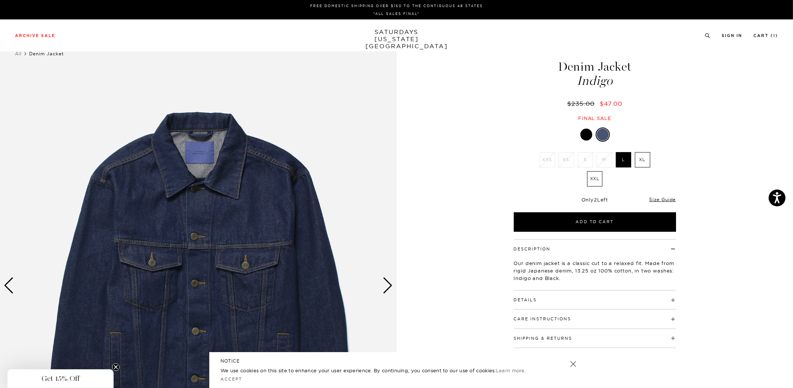
click at [387, 289] on div "Next slide" at bounding box center [388, 285] width 10 height 16
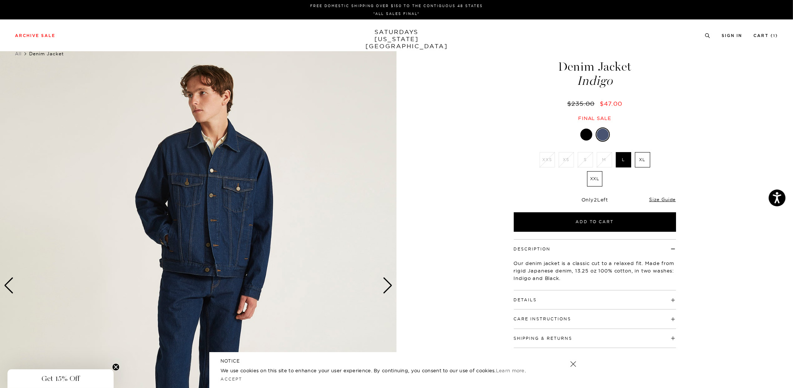
click at [387, 289] on div "Next slide" at bounding box center [388, 285] width 10 height 16
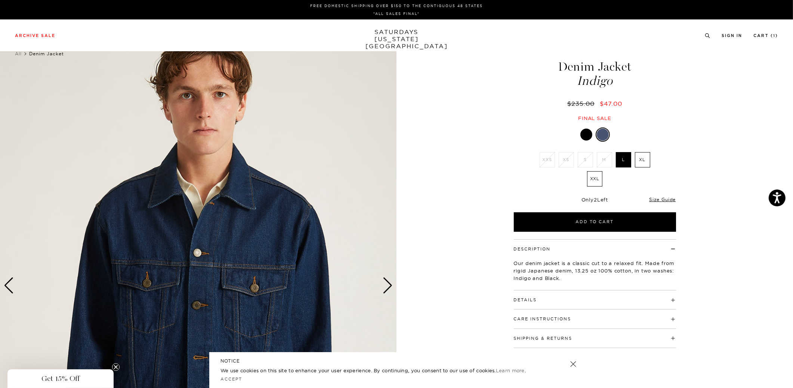
click at [387, 289] on div "Next slide" at bounding box center [388, 285] width 10 height 16
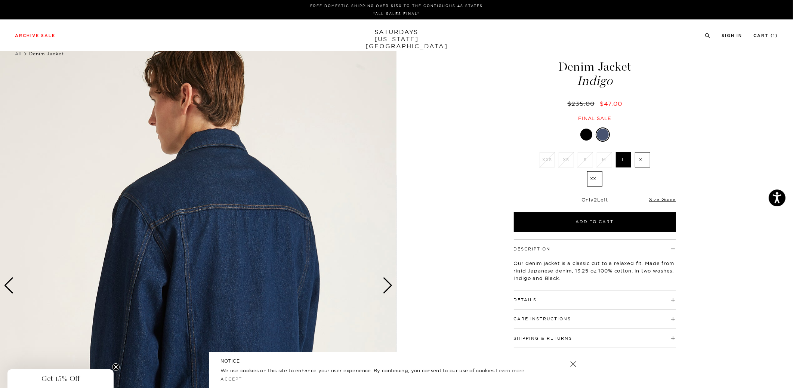
click at [387, 289] on div "Next slide" at bounding box center [388, 285] width 10 height 16
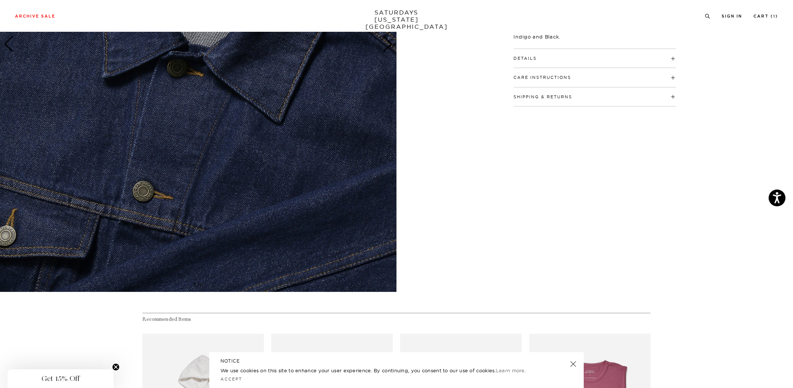
scroll to position [219, 0]
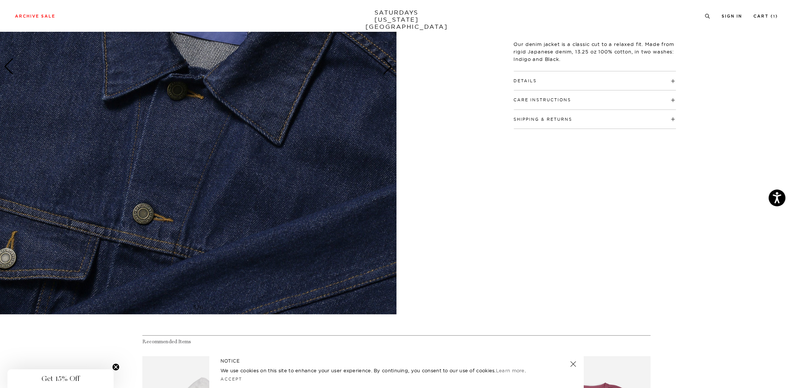
click at [274, 184] on img at bounding box center [198, 67] width 397 height 496
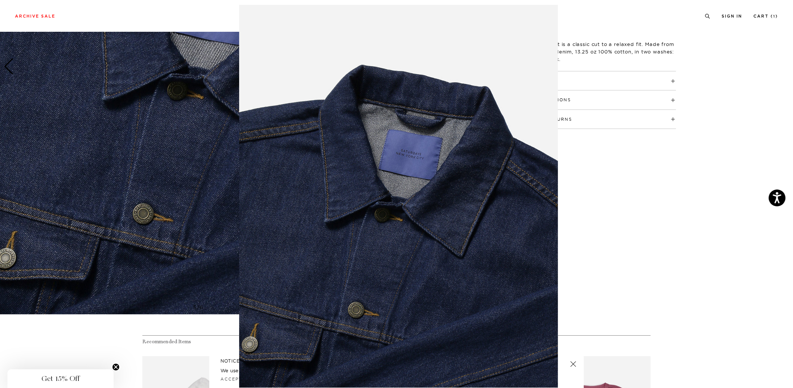
click at [274, 184] on img at bounding box center [398, 196] width 319 height 383
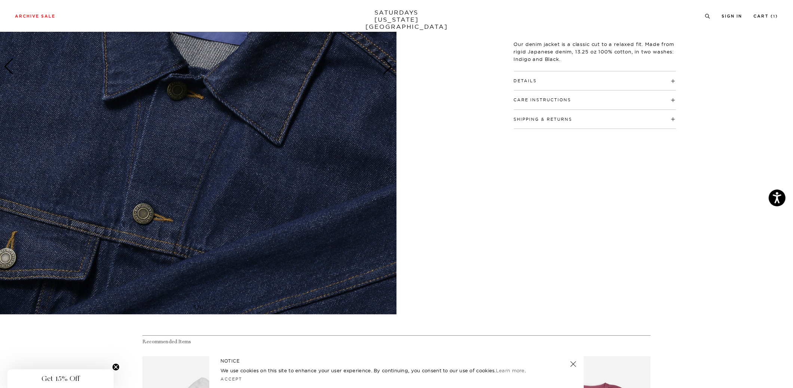
scroll to position [66, 0]
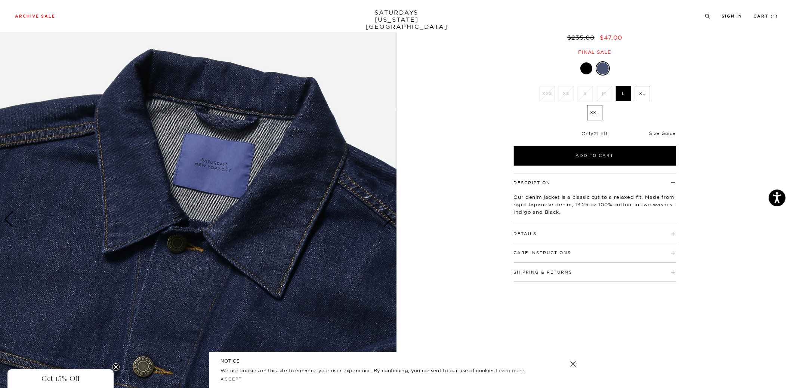
click at [657, 130] on link "Size Guide" at bounding box center [662, 133] width 27 height 6
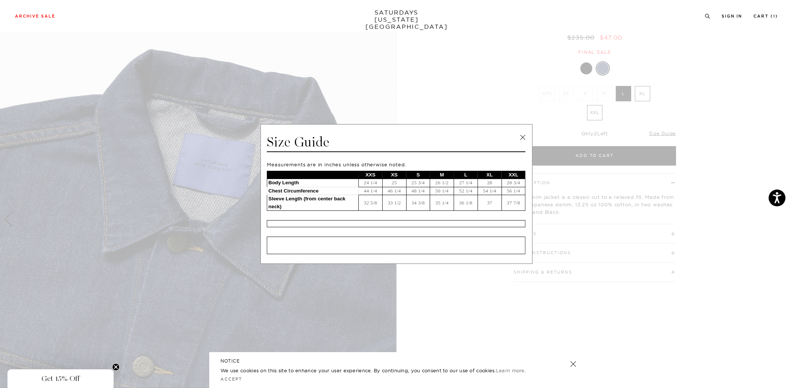
click at [210, 37] on span at bounding box center [394, 194] width 788 height 388
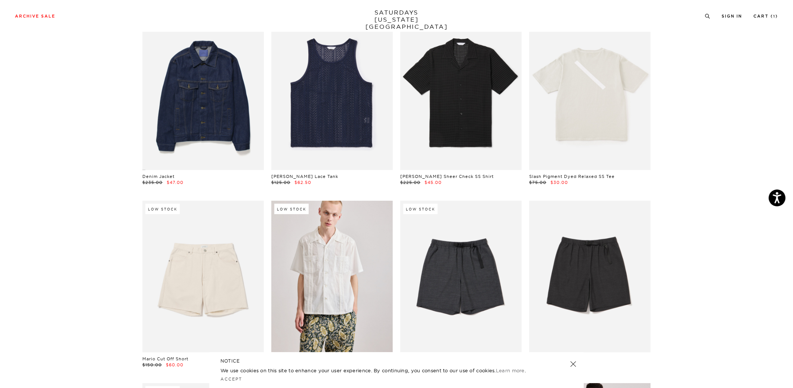
scroll to position [273, 0]
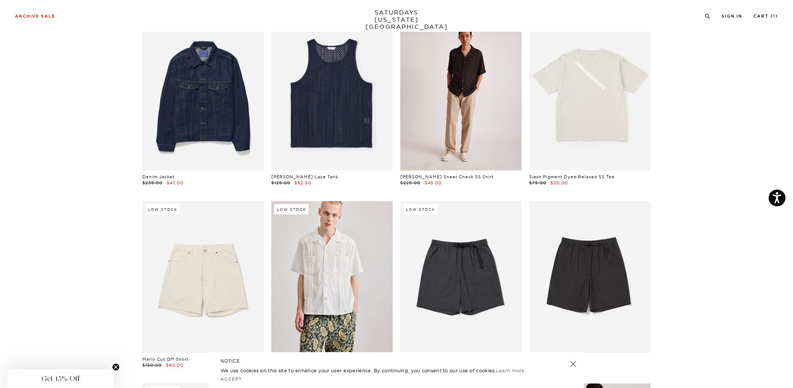
click at [440, 124] on link at bounding box center [461, 94] width 122 height 152
